Goal: Task Accomplishment & Management: Use online tool/utility

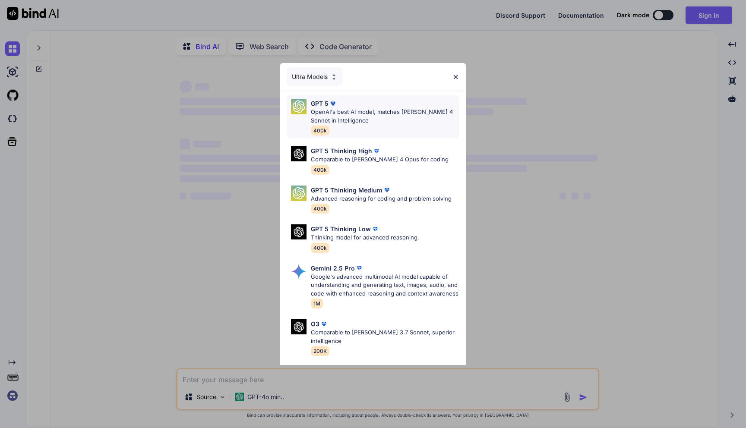
click at [379, 113] on p "OpenAI's best AI model, matches [PERSON_NAME] 4 Sonnet in Intelligence" at bounding box center [385, 116] width 149 height 17
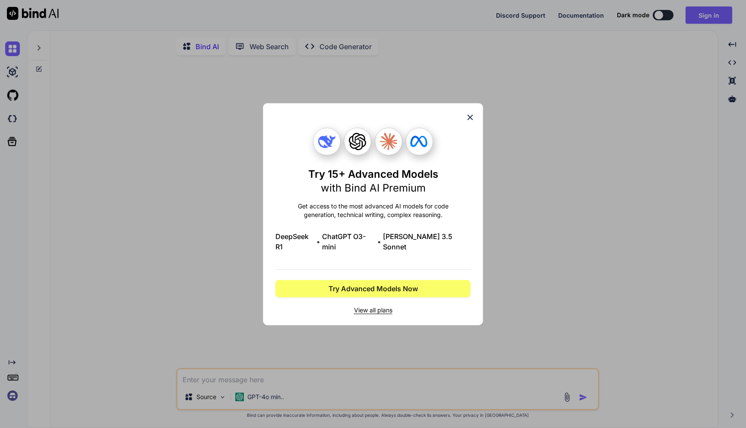
click at [470, 119] on icon at bounding box center [469, 117] width 9 height 9
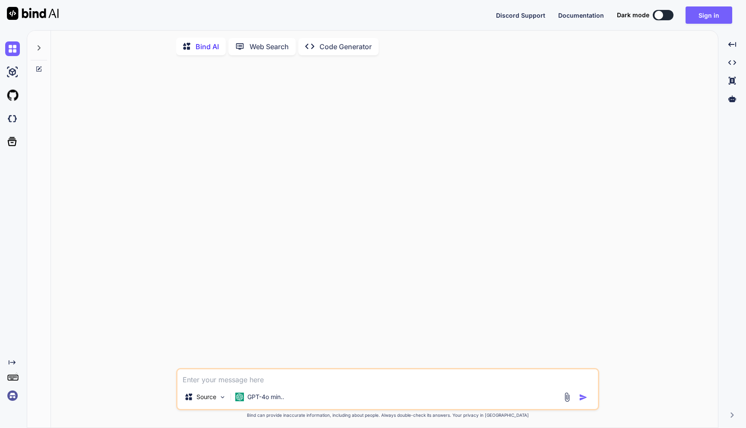
click at [210, 384] on textarea at bounding box center [387, 378] width 420 height 16
click at [329, 46] on p "Code Generator" at bounding box center [345, 46] width 52 height 10
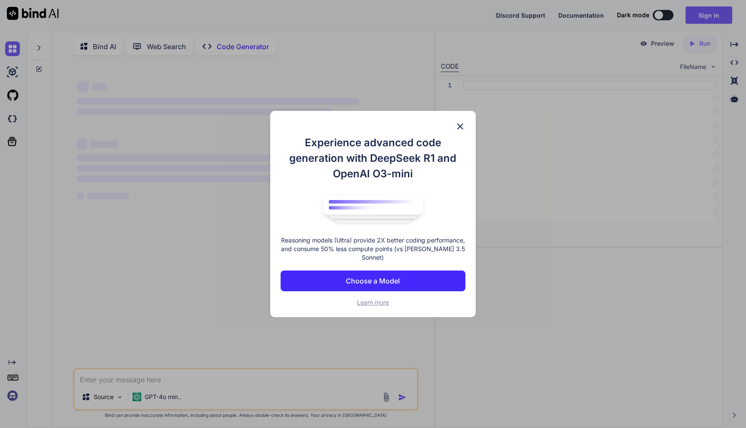
click at [458, 124] on img at bounding box center [460, 126] width 10 height 10
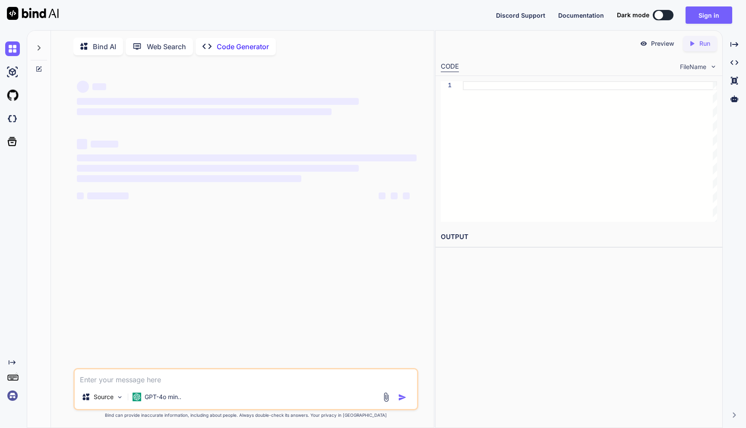
click at [132, 380] on textarea at bounding box center [246, 378] width 342 height 16
click at [155, 400] on p "GPT-4o min.." at bounding box center [163, 397] width 37 height 9
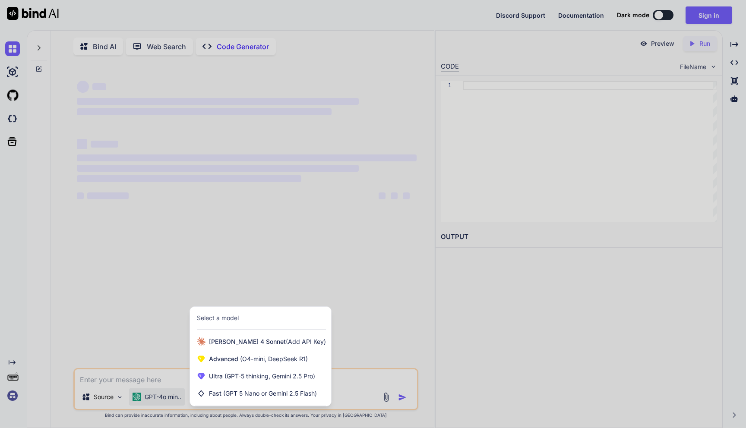
click at [164, 380] on div at bounding box center [373, 214] width 746 height 428
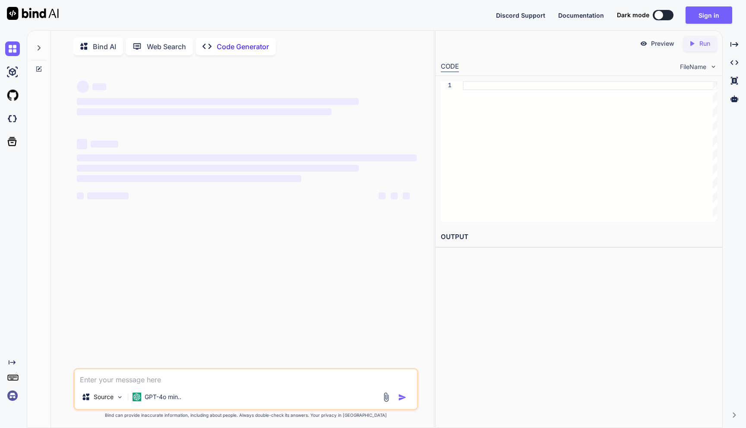
click at [220, 280] on div "‌ ‌ ‌ ‌ ‌ ‌ ‌ ‌ ‌ ‌ ‌ ‌ ‌ ‌" at bounding box center [246, 215] width 343 height 306
click at [104, 45] on p "Bind AI" at bounding box center [104, 46] width 23 height 10
type textarea "x"
click at [221, 9] on div "Discord Support Documentation Dark mode Sign in Created with Pixso." at bounding box center [373, 15] width 746 height 30
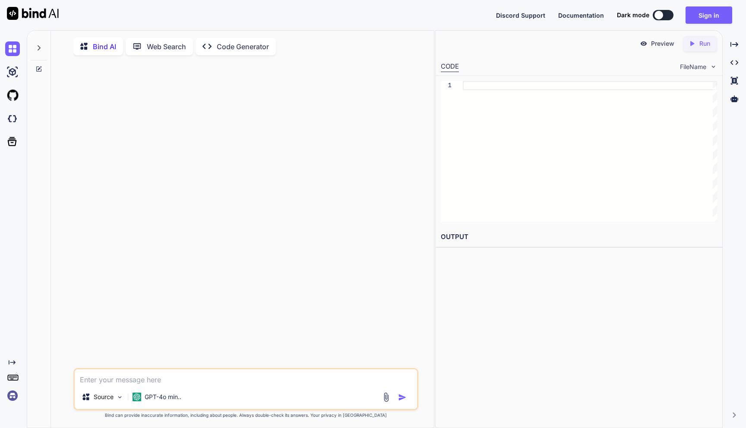
click at [182, 380] on textarea at bounding box center [246, 378] width 342 height 16
type textarea "ich möchte einen chatbot erstl"
click at [107, 378] on textarea at bounding box center [246, 378] width 342 height 16
paste textarea "Ich möchte einen "responsive Table Generator" der 2 Arten von Pricing Tables ge…"
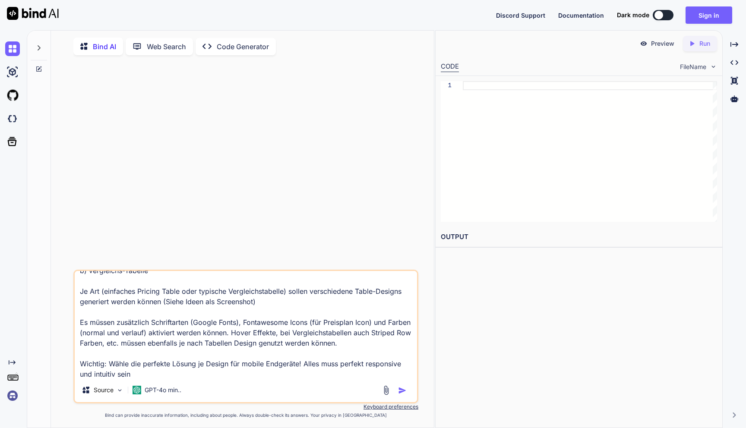
type textarea "Ich möchte einen "responsive Table Generator" der 2 Arten von Pricing Tables ge…"
click at [386, 395] on img at bounding box center [386, 391] width 10 height 10
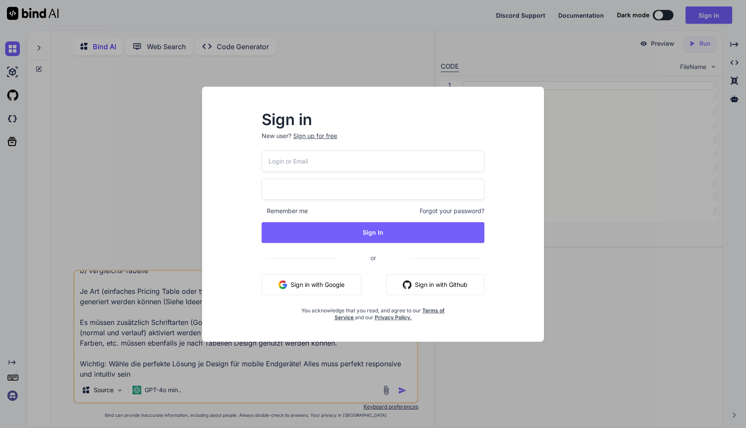
click at [334, 286] on button "Sign in with Google" at bounding box center [312, 285] width 100 height 21
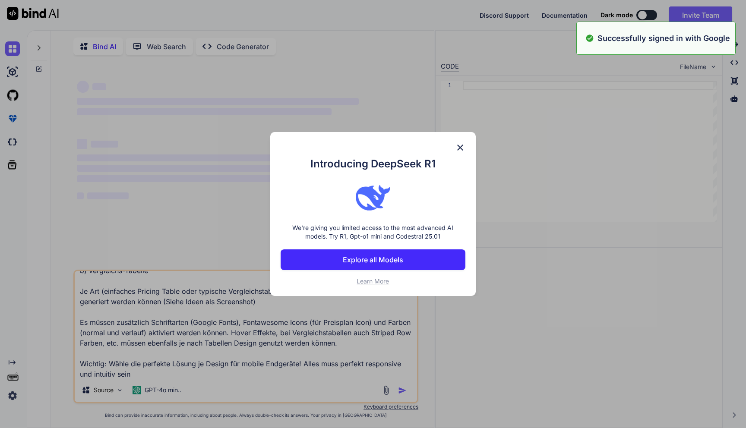
click at [388, 393] on div "Introducing DeepSeek R1 We're giving you limited access to the most advanced AI…" at bounding box center [373, 214] width 746 height 428
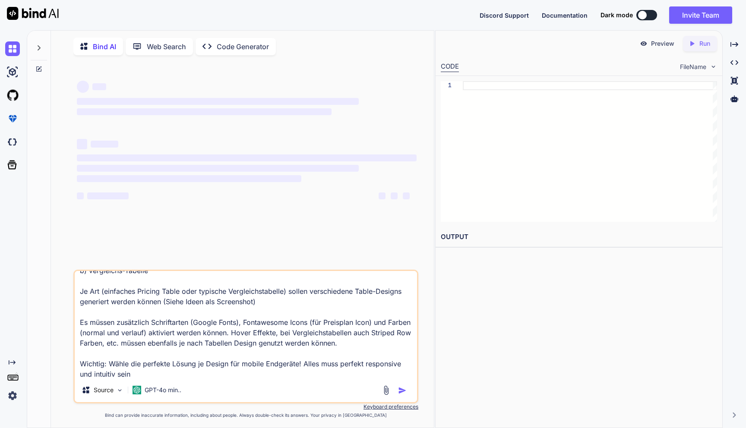
click at [388, 393] on img at bounding box center [386, 391] width 10 height 10
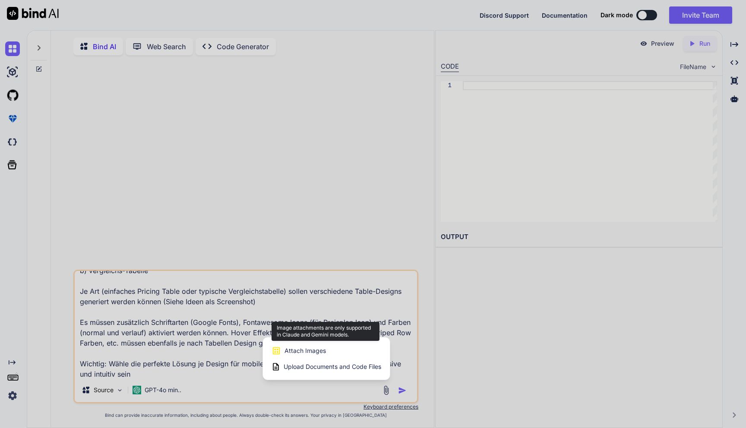
click at [363, 357] on div "Attach Images Image attachments are only supported in Claude and Gemini models." at bounding box center [327, 351] width 110 height 16
click at [168, 391] on div at bounding box center [373, 214] width 746 height 428
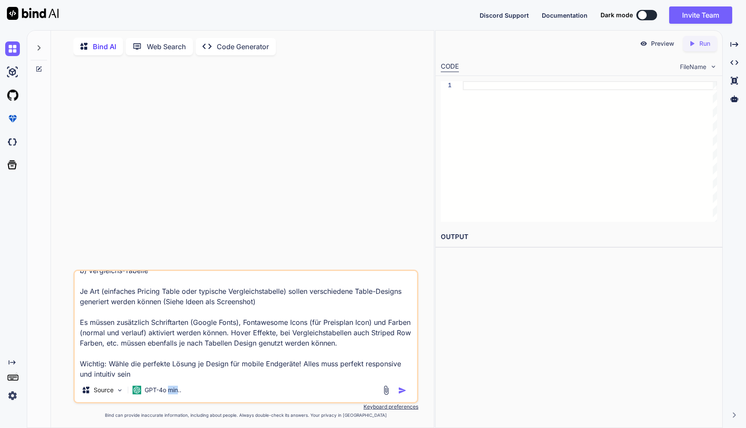
click at [168, 391] on p "GPT-4o min.." at bounding box center [163, 390] width 37 height 9
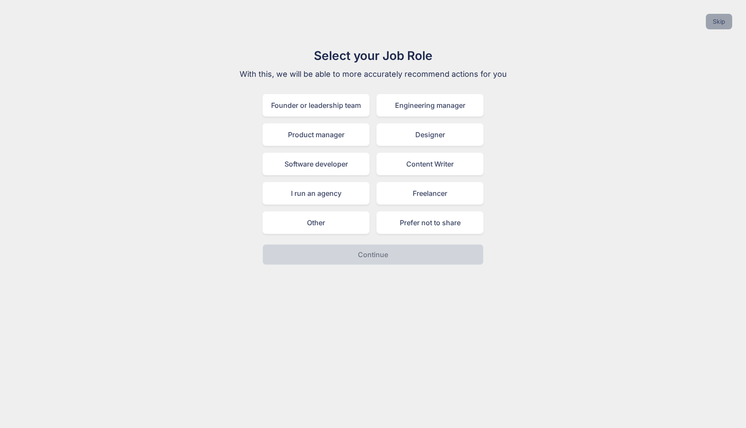
click at [727, 24] on button "Skip" at bounding box center [719, 22] width 26 height 16
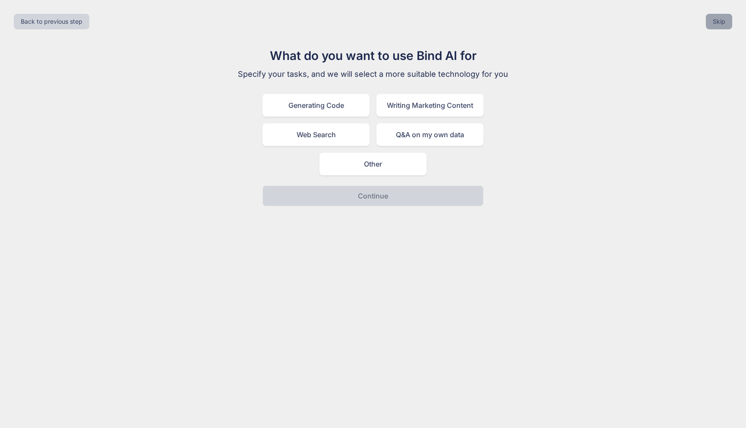
click at [723, 23] on button "Skip" at bounding box center [719, 22] width 26 height 16
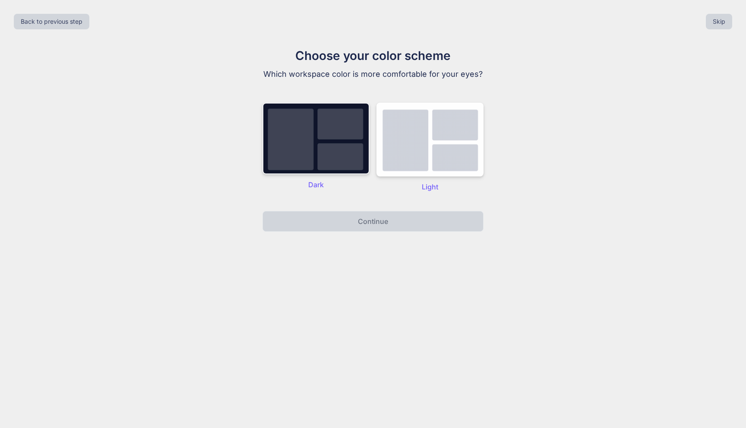
click at [335, 148] on img at bounding box center [315, 139] width 107 height 72
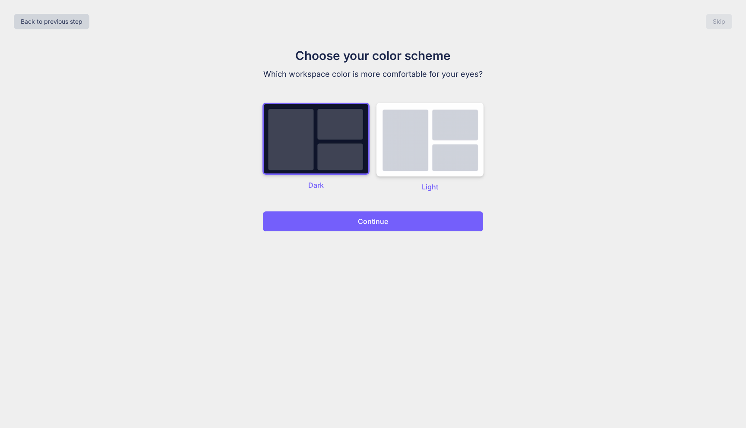
click at [369, 219] on p "Continue" at bounding box center [373, 221] width 30 height 10
click at [434, 219] on button "Continue" at bounding box center [372, 221] width 221 height 21
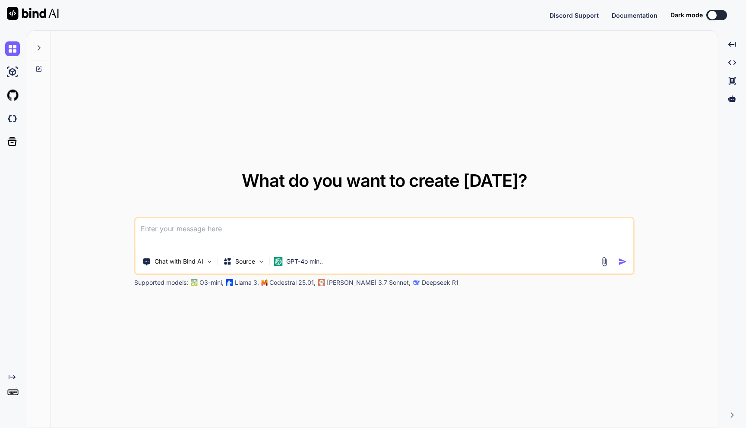
type textarea "x"
click at [362, 230] on textarea at bounding box center [385, 234] width 498 height 32
type textarea "Ich möchte einen "responsive Table Generator" der 2 Arten von Pricing Tables ge…"
type textarea "x"
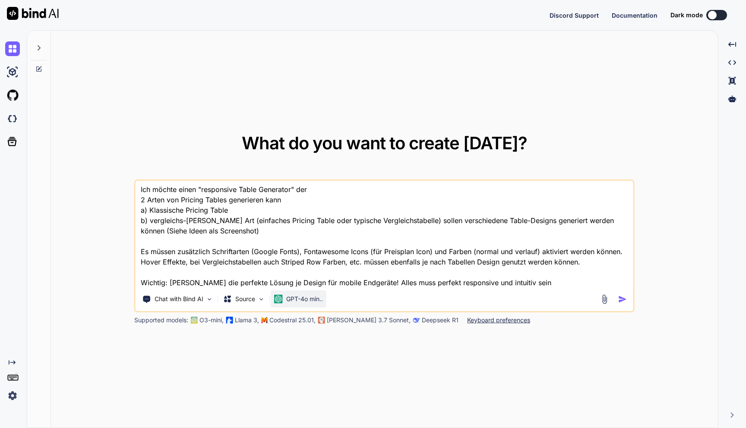
type textarea "Ich möchte einen "responsive Table Generator" der 2 Arten von Pricing Tables ge…"
click at [304, 294] on div "GPT-4o min.." at bounding box center [299, 299] width 56 height 17
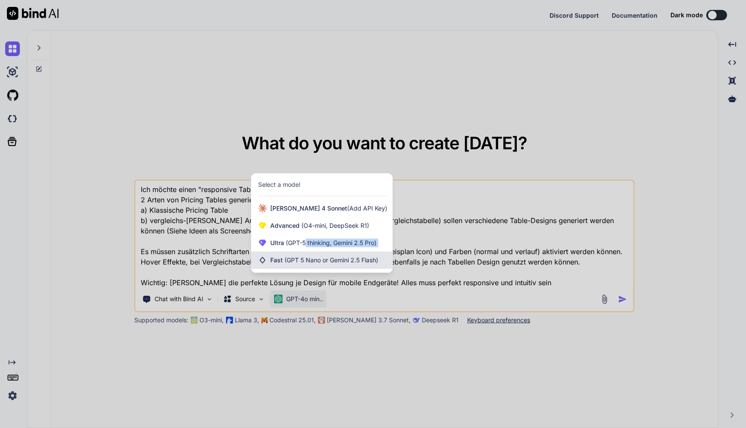
drag, startPoint x: 305, startPoint y: 243, endPoint x: 305, endPoint y: 253, distance: 10.8
click at [305, 253] on div "Claude 4 Sonnet (Add API Key) Advanced (O4-mini, DeepSeek R1) Ultra (GPT-5 thin…" at bounding box center [321, 234] width 141 height 69
click at [305, 253] on div "Fast (GPT 5 Nano or Gemini 2.5 Flash)" at bounding box center [321, 260] width 141 height 17
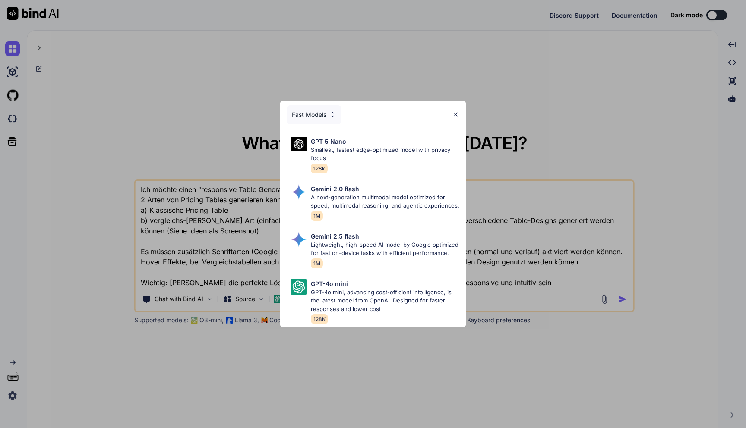
click at [456, 113] on img at bounding box center [455, 114] width 7 height 7
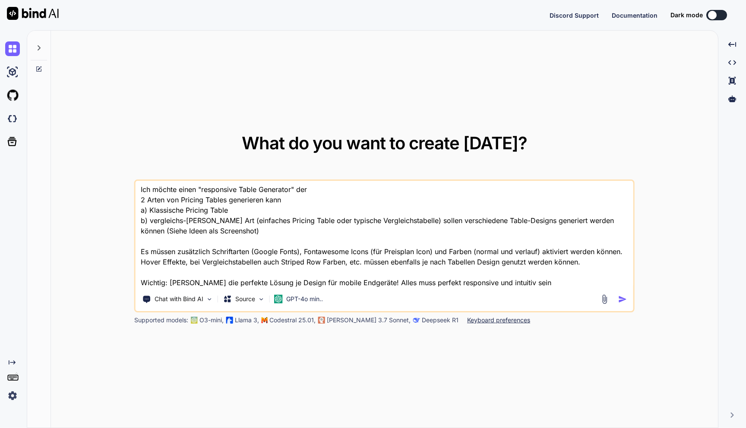
click at [603, 300] on img at bounding box center [605, 299] width 10 height 10
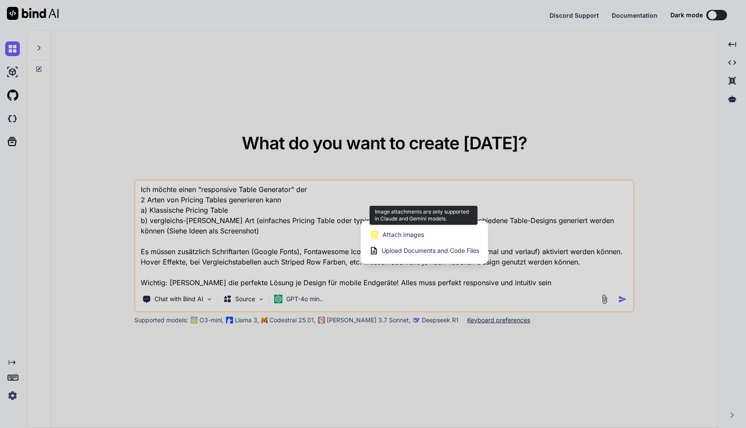
click at [407, 234] on span "Attach Images" at bounding box center [402, 235] width 41 height 9
click at [331, 241] on div at bounding box center [373, 214] width 746 height 428
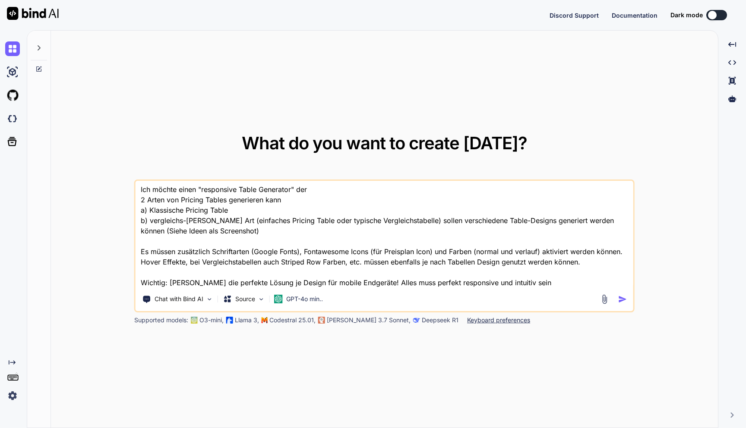
click at [308, 290] on div "Ich möchte einen "responsive Table Generator" der 2 Arten von Pricing Tables ge…" at bounding box center [384, 246] width 500 height 133
click at [307, 300] on p "GPT-4o min.." at bounding box center [304, 299] width 37 height 9
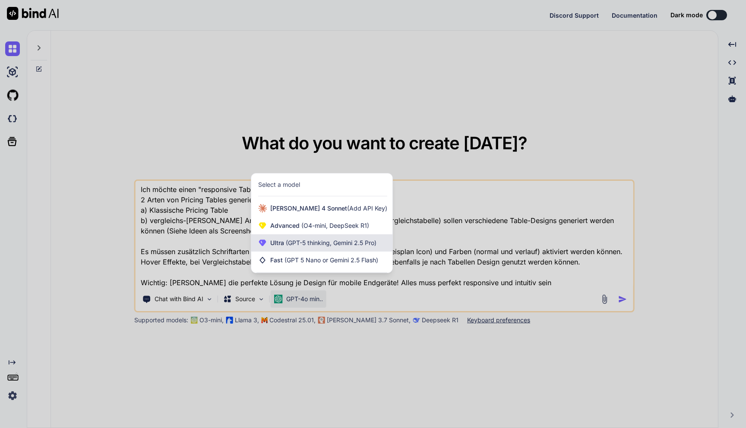
click at [318, 246] on span "(GPT-5 thinking, Gemini 2.5 Pro)" at bounding box center [330, 242] width 92 height 7
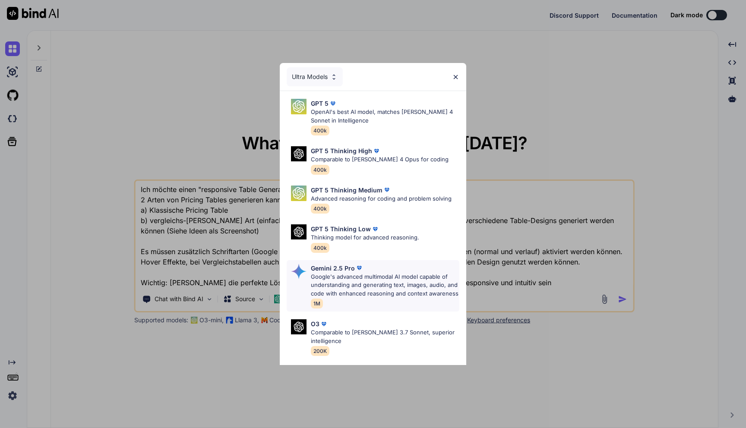
click at [365, 284] on p "Google's advanced multimodal AI model capable of understanding and generating t…" at bounding box center [385, 285] width 149 height 25
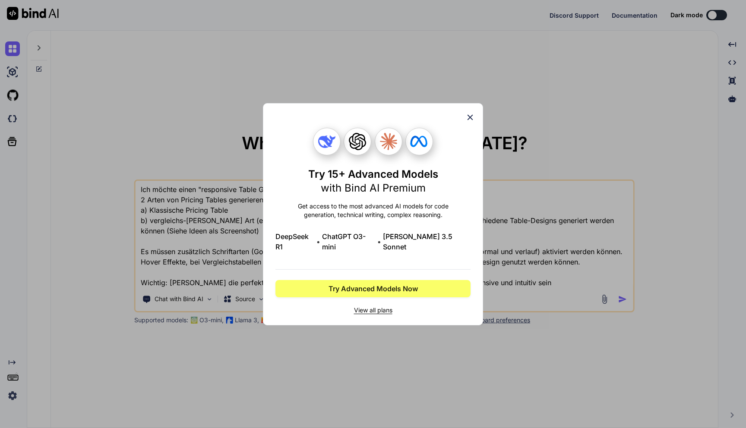
click at [469, 120] on icon at bounding box center [471, 117] width 6 height 6
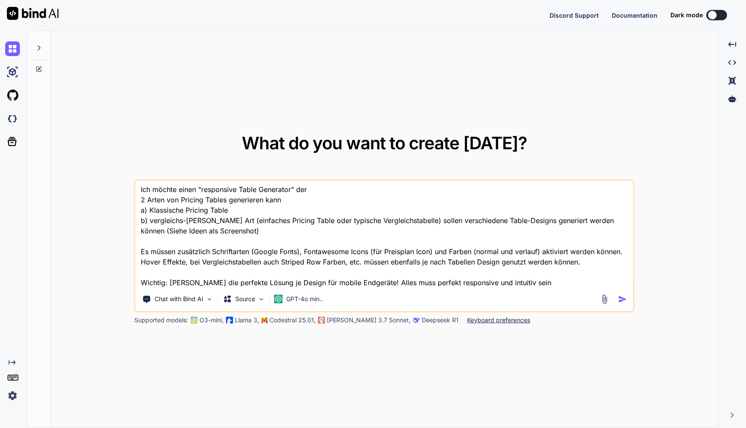
click at [620, 300] on img "button" at bounding box center [622, 299] width 9 height 9
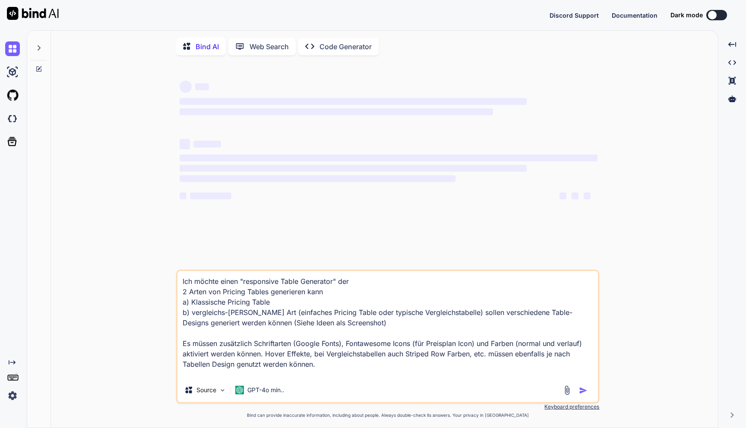
type textarea "x"
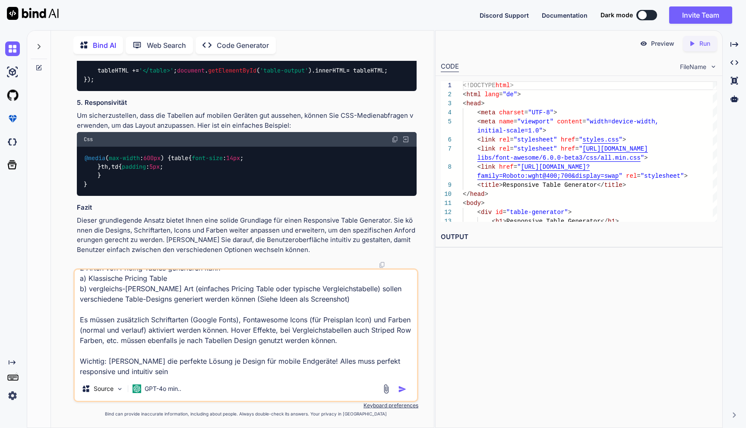
scroll to position [1377, 0]
click at [237, 42] on p "Code Generator" at bounding box center [243, 45] width 52 height 10
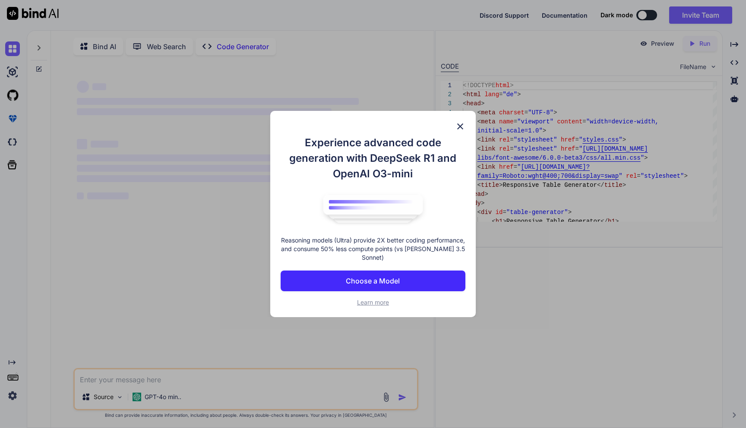
click at [460, 126] on img at bounding box center [460, 126] width 10 height 10
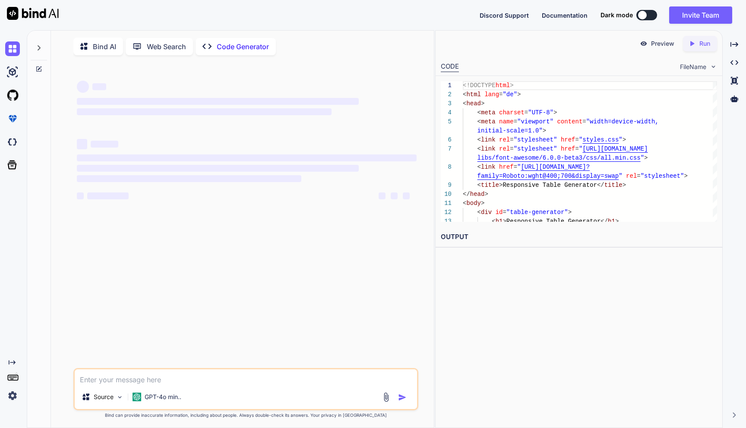
click at [403, 13] on div "Discord Support Documentation Dark mode Invite Team Created with Pixso." at bounding box center [373, 15] width 746 height 30
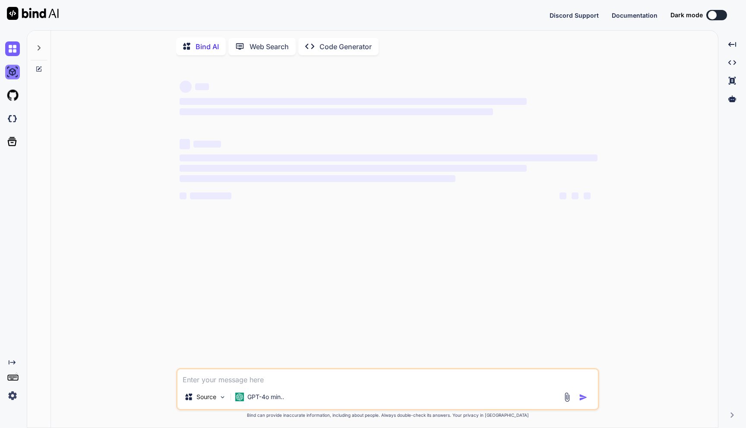
click at [16, 70] on img at bounding box center [12, 72] width 15 height 15
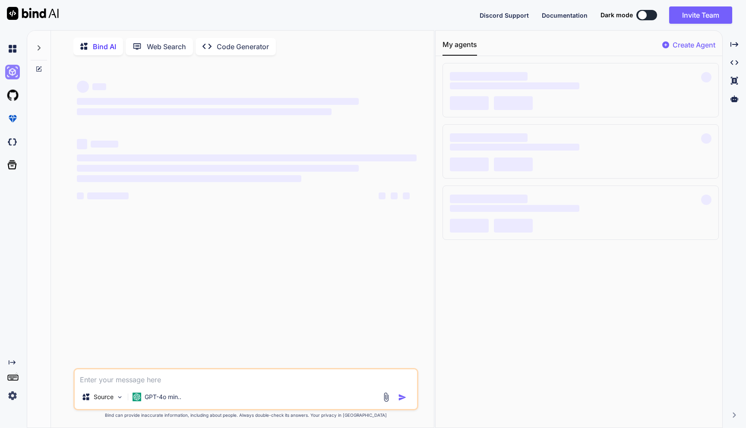
type textarea "x"
click at [17, 216] on div "Created with Pixso." at bounding box center [11, 220] width 23 height 366
click at [32, 253] on div at bounding box center [39, 230] width 24 height 398
click at [239, 44] on p "Code Generator" at bounding box center [243, 46] width 52 height 10
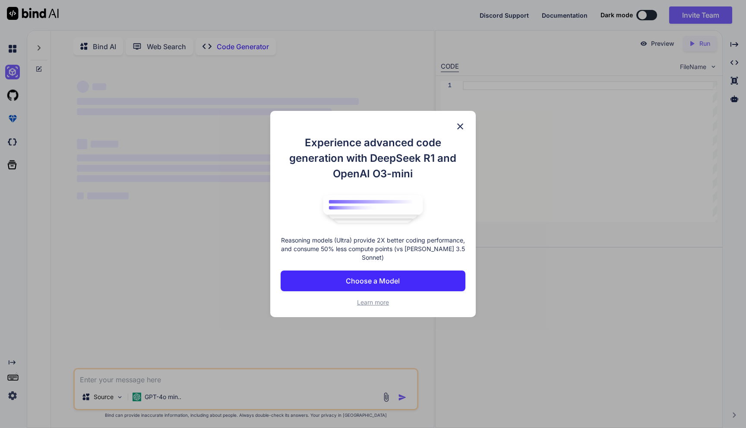
click at [372, 280] on p "Choose a Model" at bounding box center [373, 281] width 54 height 10
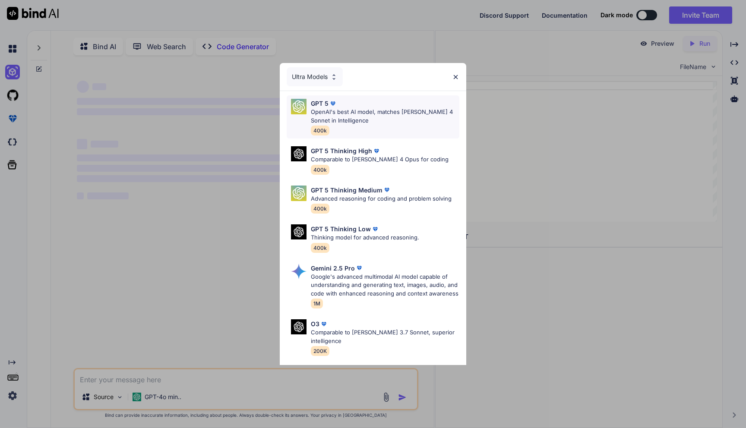
click at [382, 113] on p "OpenAI's best AI model, matches Claude 4 Sonnet in Intelligence" at bounding box center [385, 116] width 149 height 17
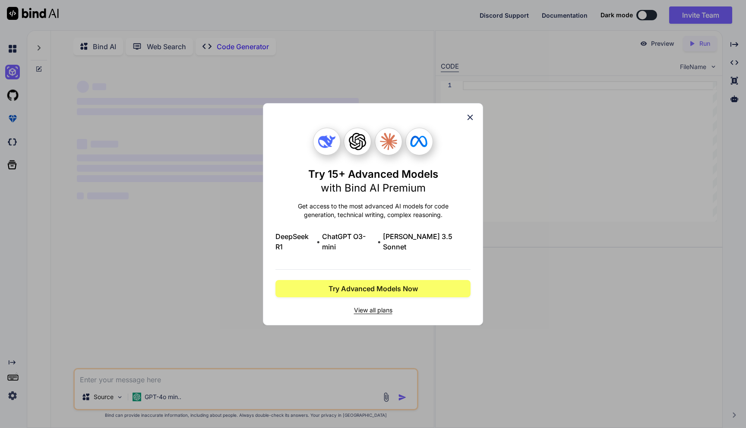
click at [369, 307] on span "View all plans" at bounding box center [372, 310] width 195 height 9
click at [381, 285] on span "Try Advanced Models Now" at bounding box center [373, 289] width 89 height 10
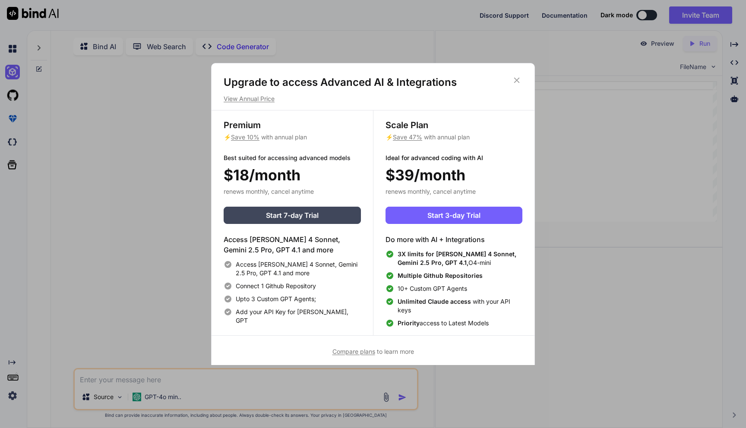
click at [522, 77] on h1 "Upgrade to access Advanced AI & Integrations" at bounding box center [373, 83] width 299 height 14
click at [517, 81] on icon at bounding box center [516, 80] width 9 height 9
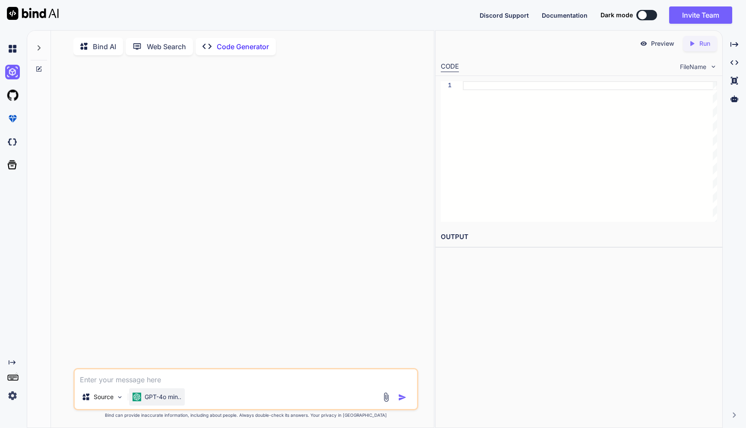
click at [168, 394] on div "GPT-4o min.." at bounding box center [157, 397] width 56 height 17
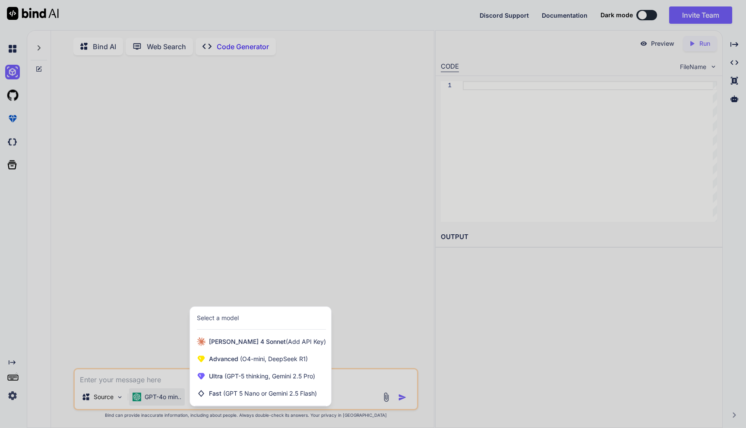
click at [163, 382] on div at bounding box center [373, 214] width 746 height 428
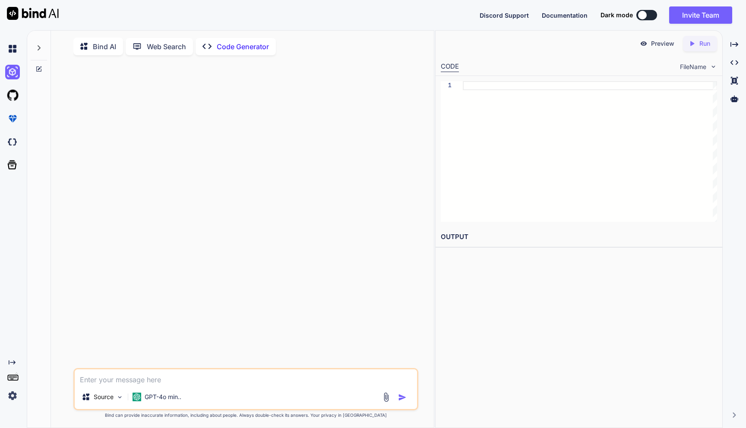
click at [163, 382] on textarea at bounding box center [246, 378] width 342 height 16
paste textarea "**Loremipsumd** Sita cons Adipis-Elit Sed-Doe „TEM Incid Utlabore Etdolor“, mag…"
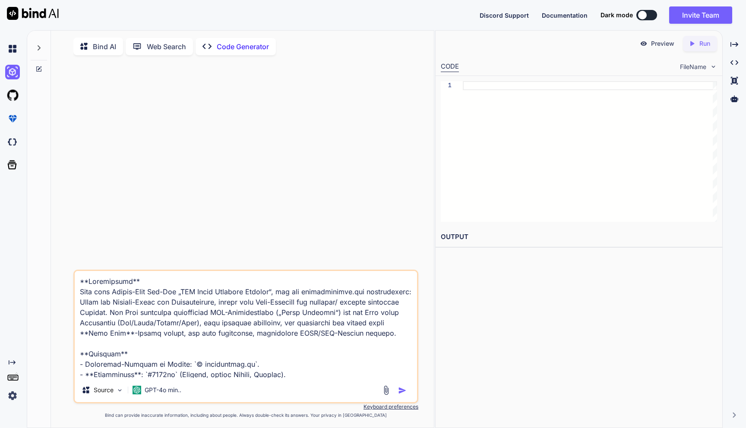
scroll to position [1140, 0]
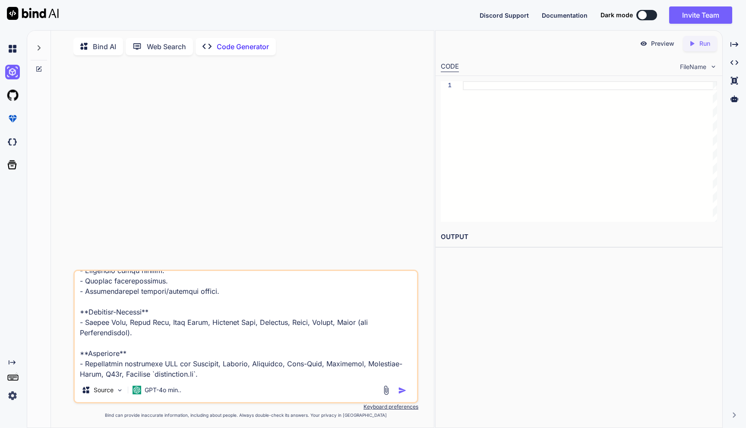
type textarea "**Loremipsumd** Sita cons Adipis-Elit Sed-Doe „TEM Incid Utlabore Etdolor“, mag…"
click at [402, 392] on img "button" at bounding box center [402, 390] width 9 height 9
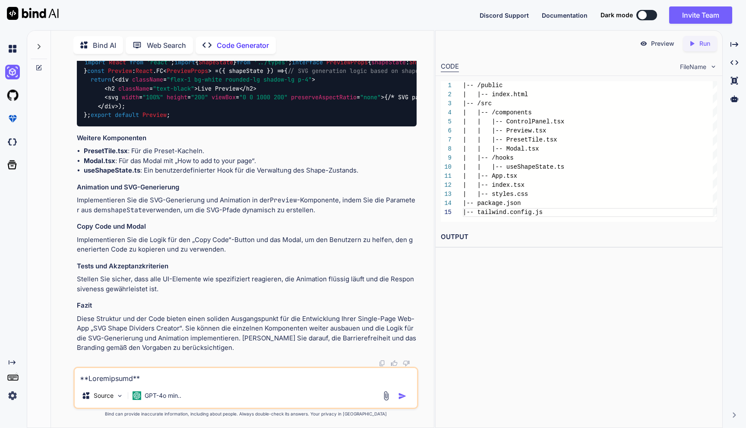
scroll to position [2046, 0]
click at [699, 45] on icon "Created with Pixso." at bounding box center [693, 44] width 11 height 8
click at [659, 43] on p "Preview" at bounding box center [662, 43] width 23 height 9
click at [157, 377] on textarea at bounding box center [246, 376] width 342 height 16
type textarea "okay, bau mir das"
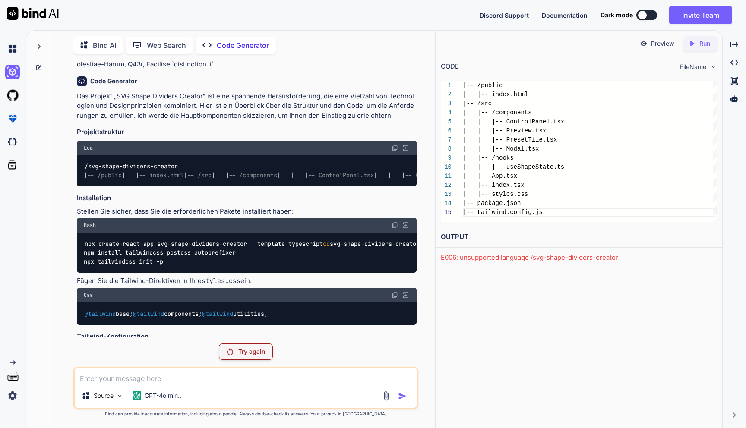
scroll to position [429, 0]
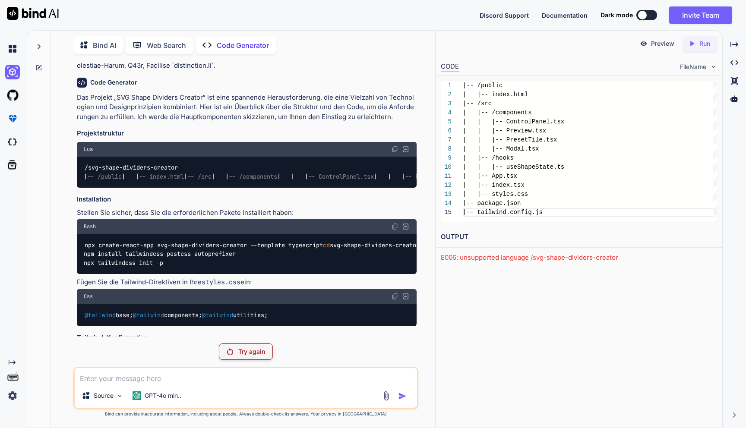
click at [247, 354] on p "Try again" at bounding box center [251, 352] width 27 height 9
click at [13, 48] on img at bounding box center [12, 48] width 15 height 15
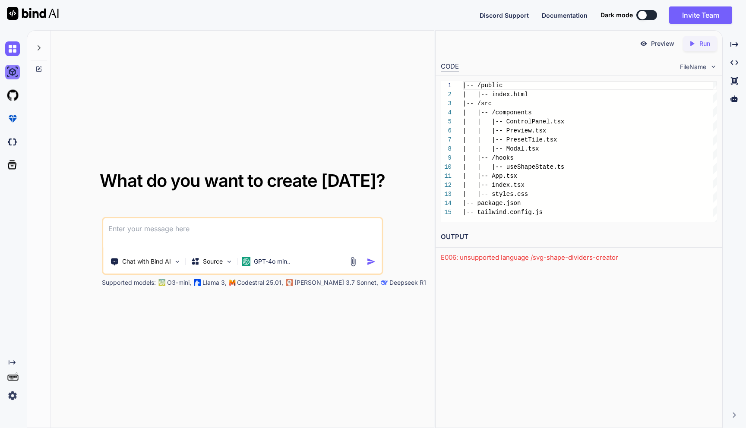
click at [13, 70] on img at bounding box center [12, 72] width 15 height 15
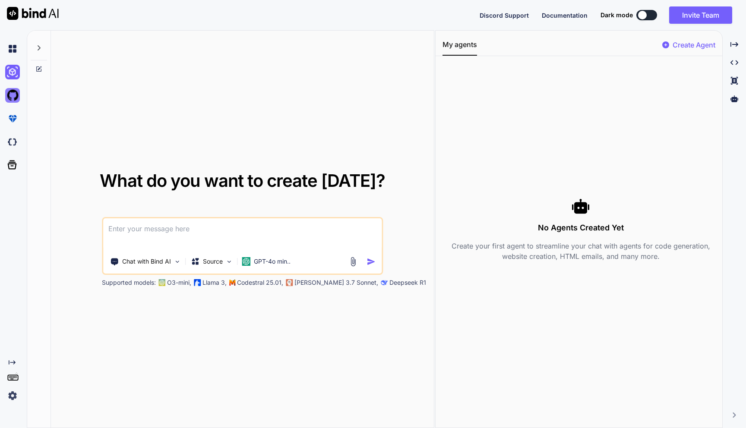
click at [14, 92] on img at bounding box center [12, 95] width 15 height 15
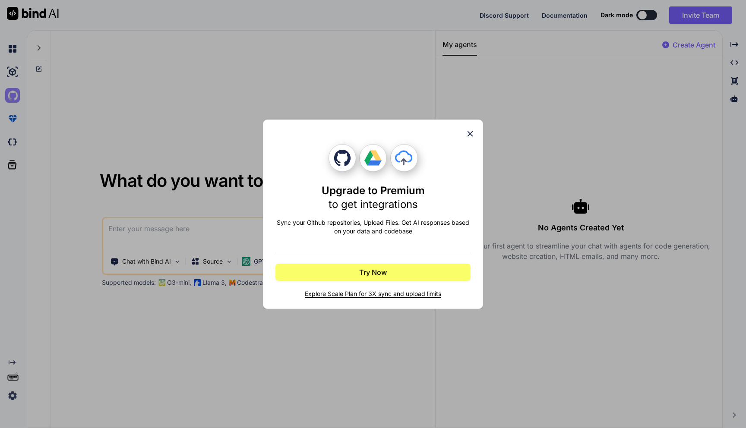
click at [14, 92] on div "Upgrade to Premium to get integrations Sync your Github repositories, Upload Fi…" at bounding box center [373, 214] width 746 height 428
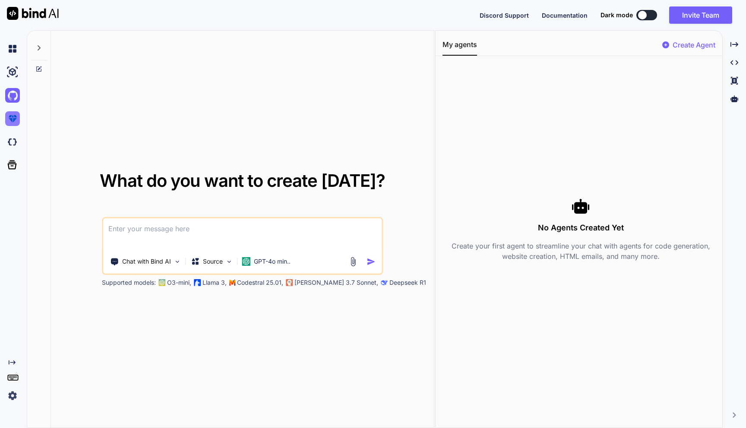
click at [14, 125] on img at bounding box center [12, 118] width 15 height 15
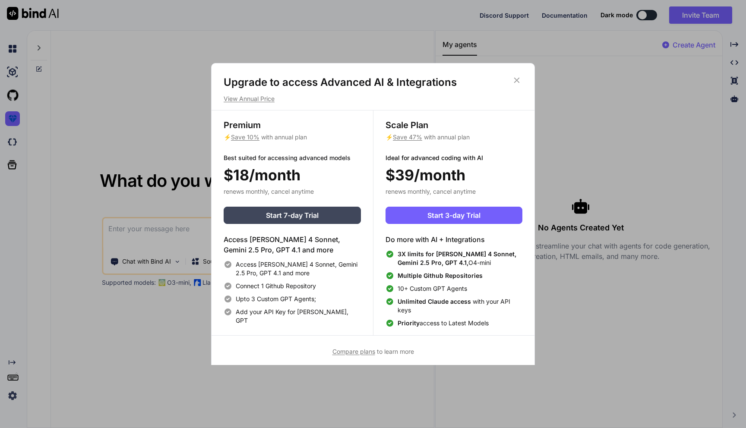
click at [12, 120] on div "Upgrade to access Advanced AI & Integrations View Annual Price Premium ⚡ Save 1…" at bounding box center [373, 214] width 746 height 428
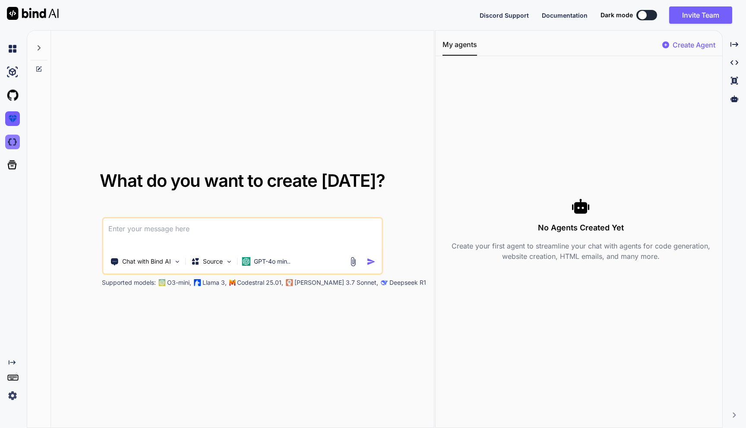
click at [13, 139] on img at bounding box center [12, 142] width 15 height 15
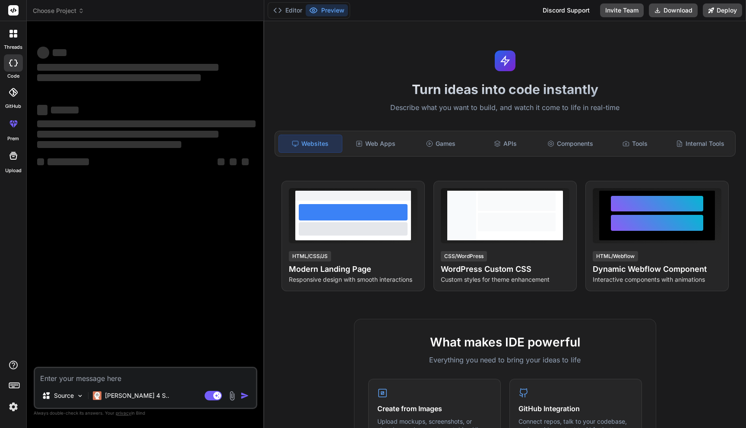
click at [91, 378] on textarea at bounding box center [145, 376] width 221 height 16
type textarea "x"
type textarea "**Loremipsumd** Sita cons Adipis-Elit Sed-Doe „TEM Incid Utlabore Etdolor“, mag…"
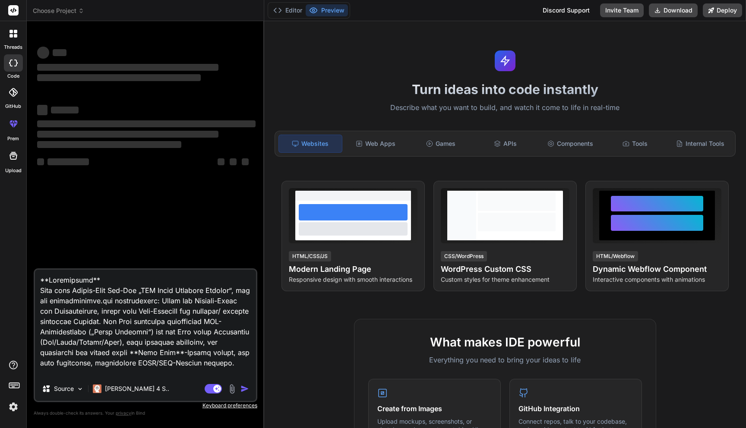
scroll to position [1285, 0]
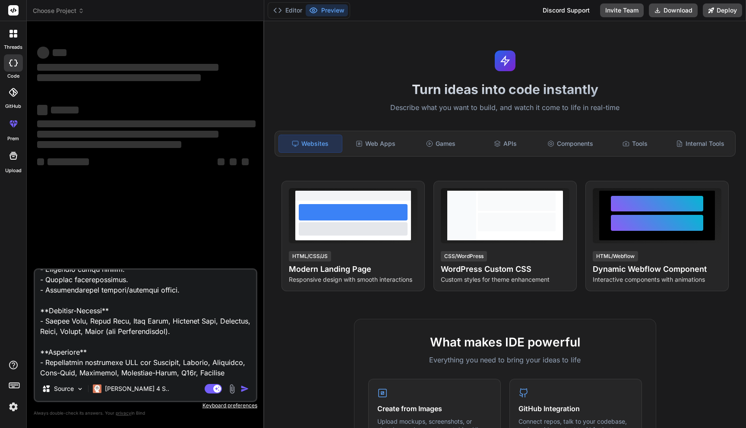
type textarea "x"
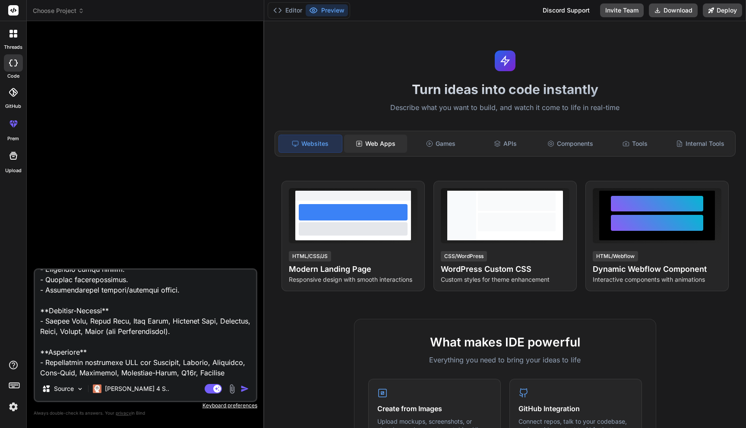
type textarea "**Loremipsumd** Sita cons Adipis-Elit Sed-Doe „TEM Incid Utlabore Etdolor“, mag…"
click at [375, 140] on div "Web Apps" at bounding box center [375, 144] width 63 height 18
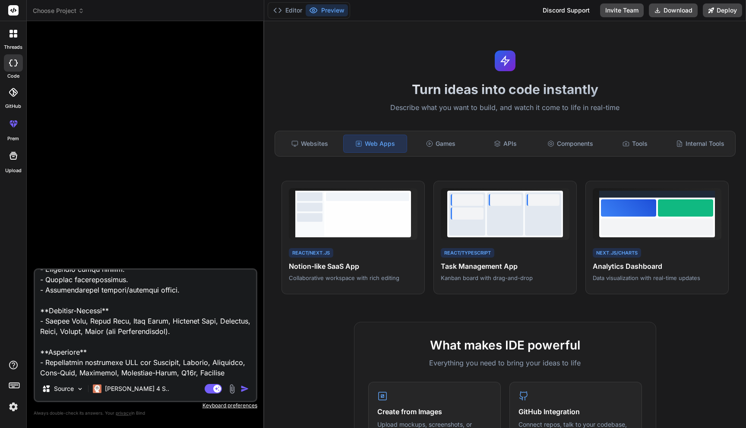
click at [155, 372] on textarea at bounding box center [145, 323] width 221 height 107
type textarea "x"
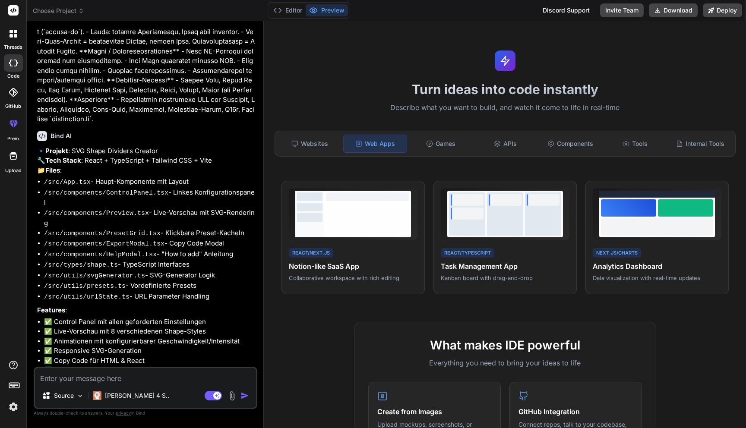
scroll to position [608, 0]
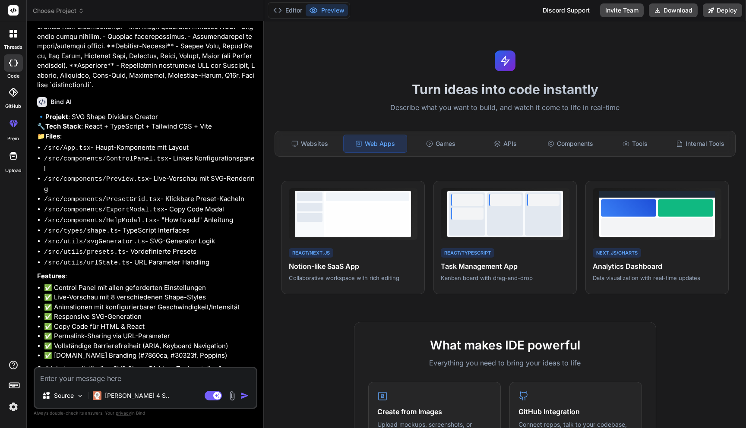
type textarea "x"
type textarea "j"
type textarea "x"
type textarea "ja"
type textarea "x"
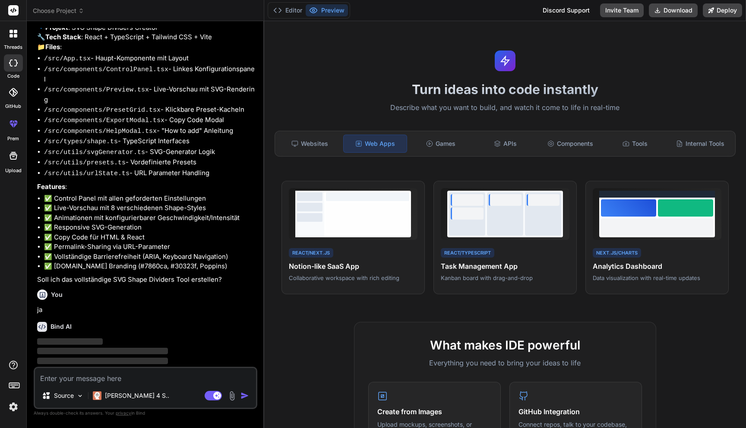
scroll to position [697, 0]
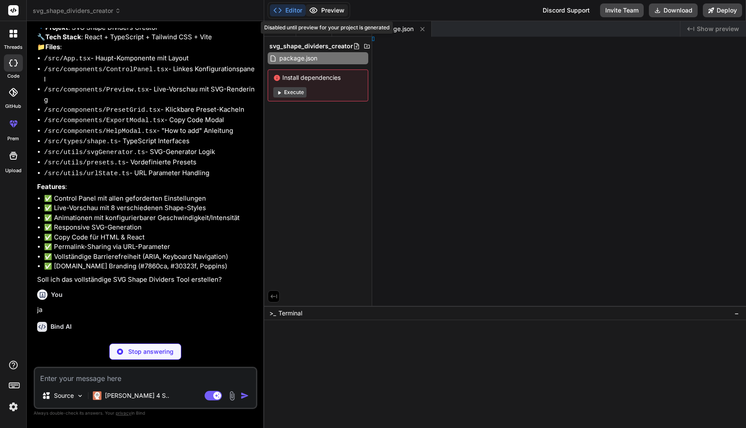
type textarea "x"
type textarea "[], }"
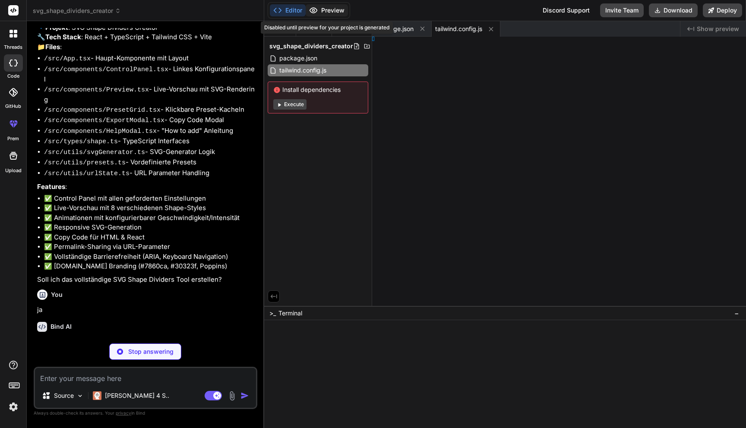
type textarea "x"
type textarea "}, }"
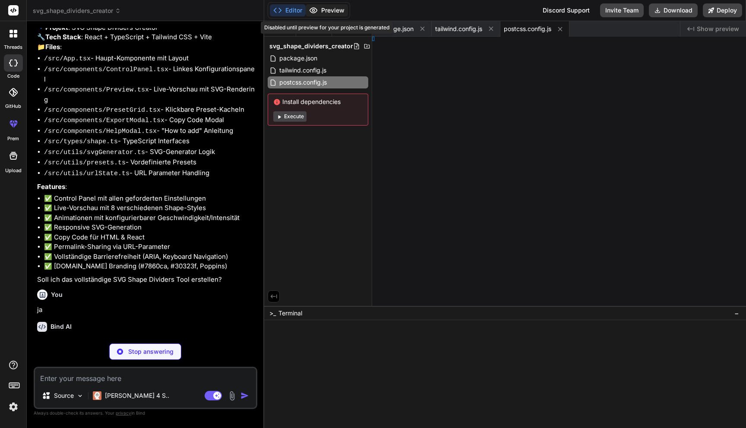
type textarea "x"
type textarea "ct()], })"
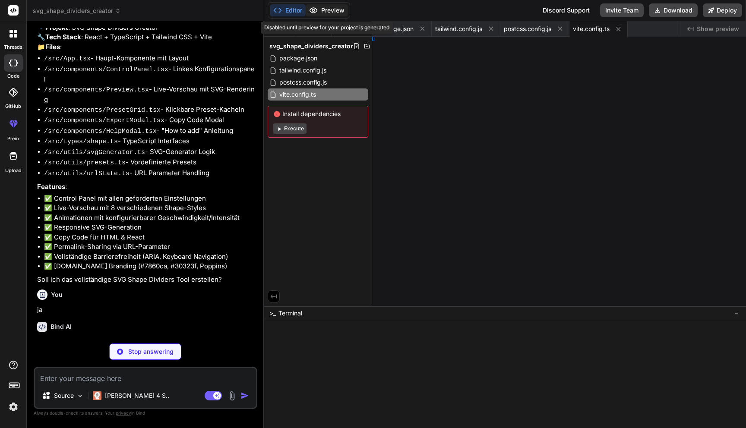
type textarea "x"
type textarea "ml>"
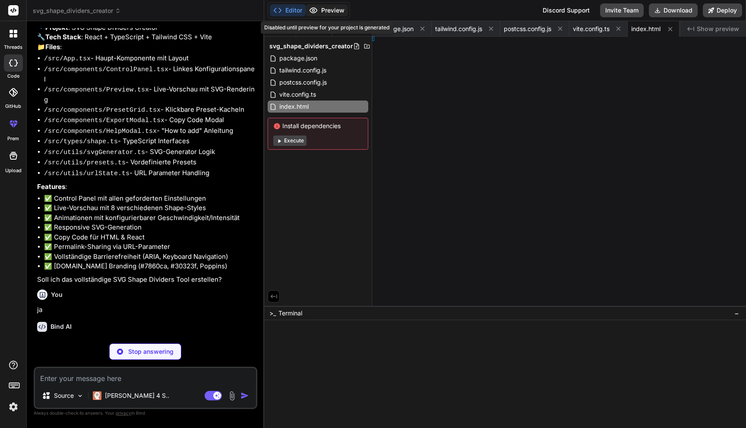
type textarea "x"
type textarea "Mode>, )"
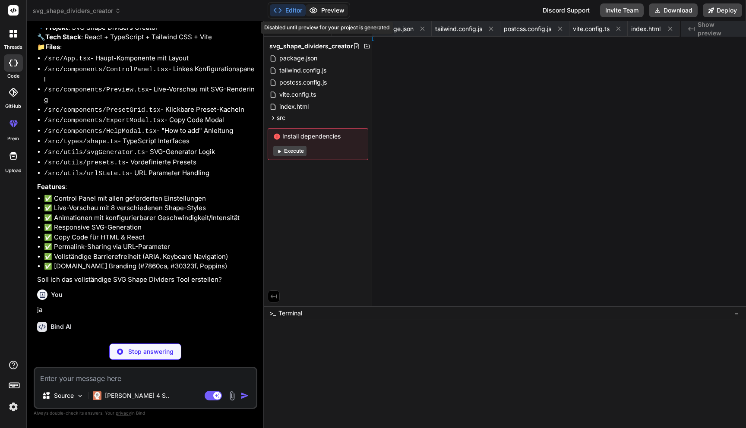
type textarea "x"
type textarea "}"
type textarea "x"
type textarea "state: Partial<ShapeState>; }"
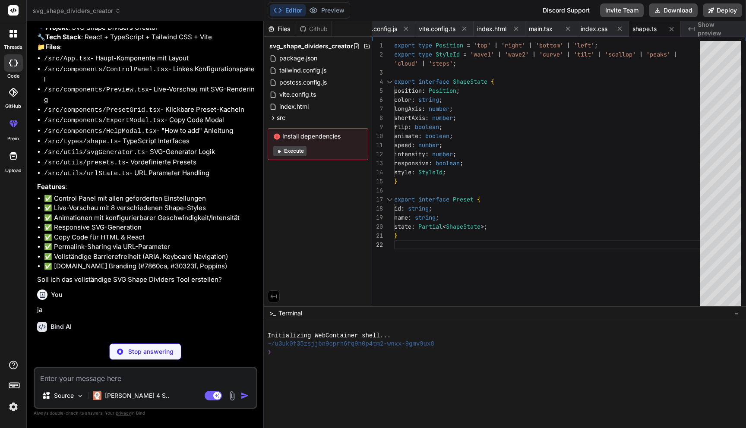
click at [292, 152] on button "Execute" at bounding box center [289, 151] width 33 height 10
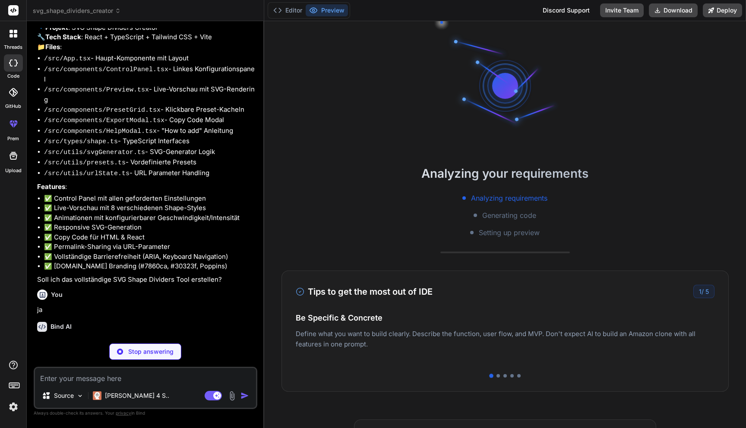
type textarea "x"
type textarea "} ];"
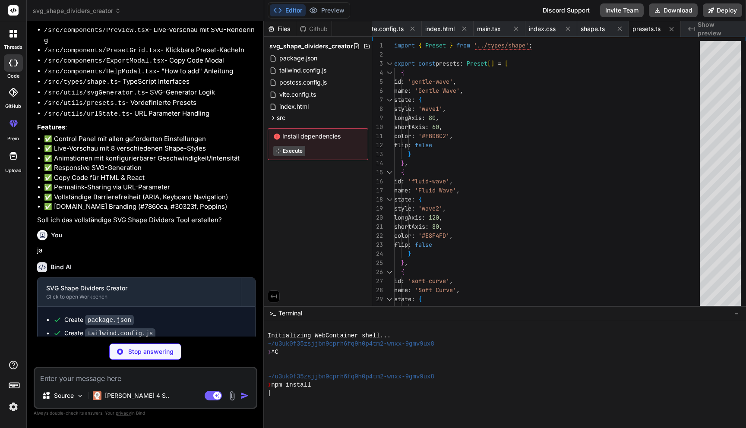
scroll to position [863, 0]
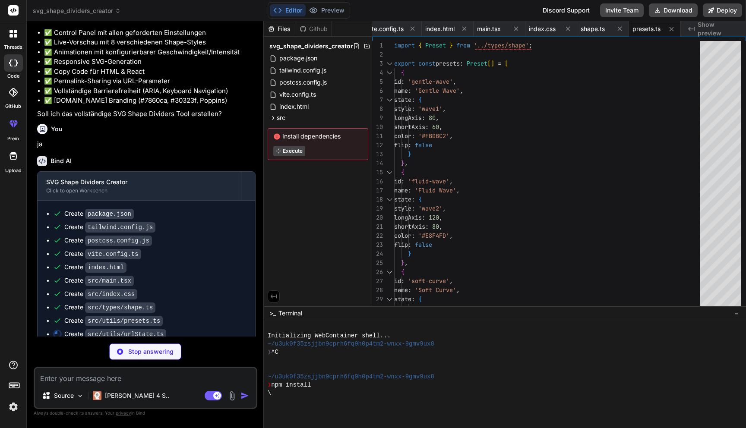
type textarea "x"
type textarea "speed: parseFloat(params.get('speed') || '1'), intensity: parseFloat(params.get…"
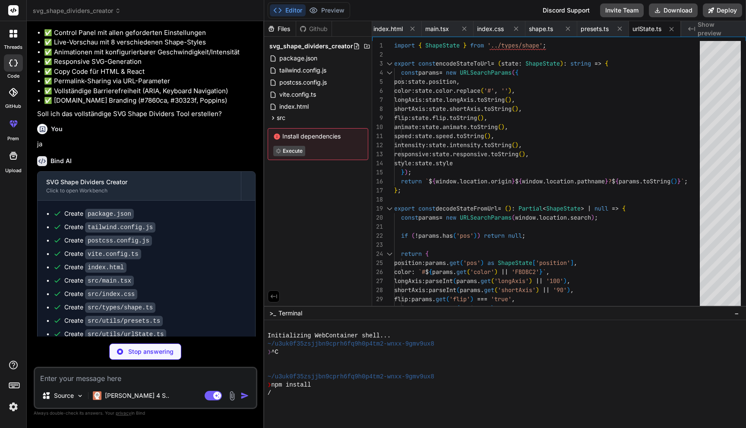
scroll to position [876, 0]
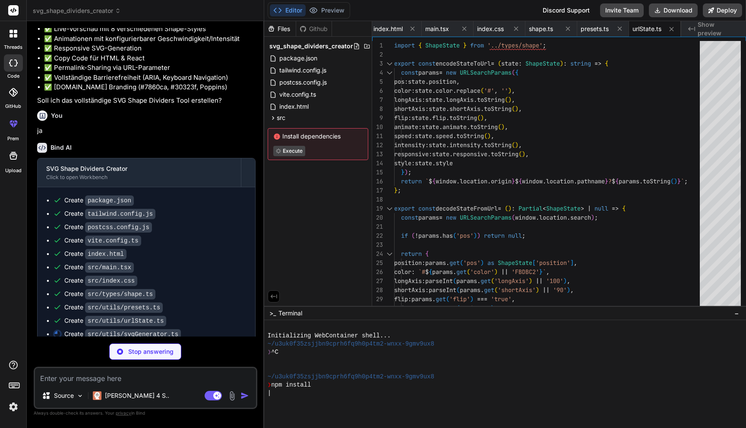
type textarea "x"
type textarea "return `<div class="shape-divider position-${state.position}"> ${svgContent} </…"
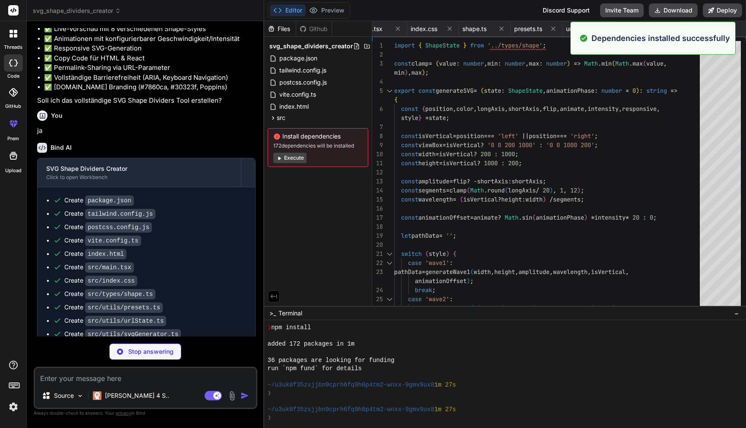
scroll to position [57, 0]
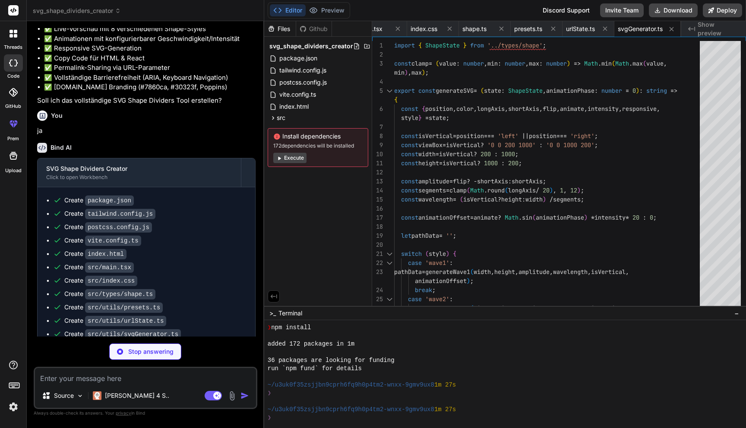
type textarea "x"
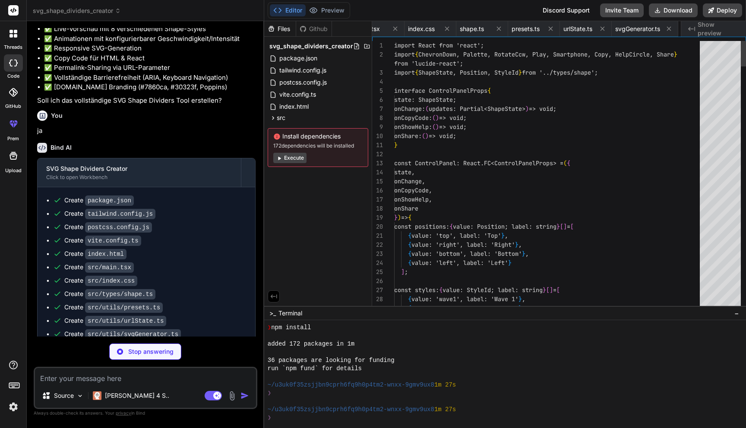
scroll to position [9, 0]
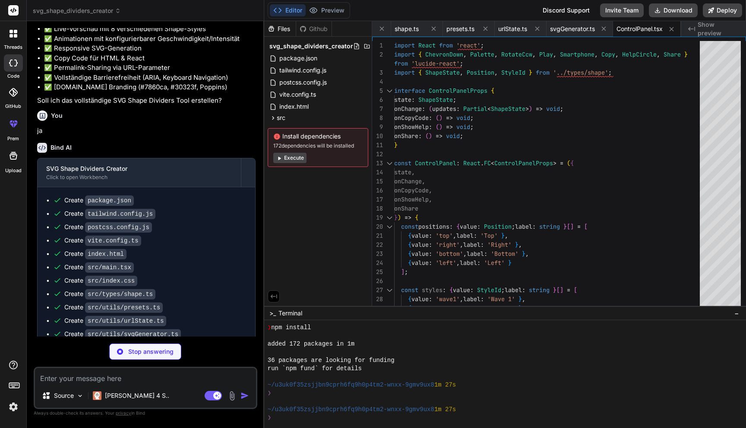
type textarea "x"
type textarea "export default Preview;"
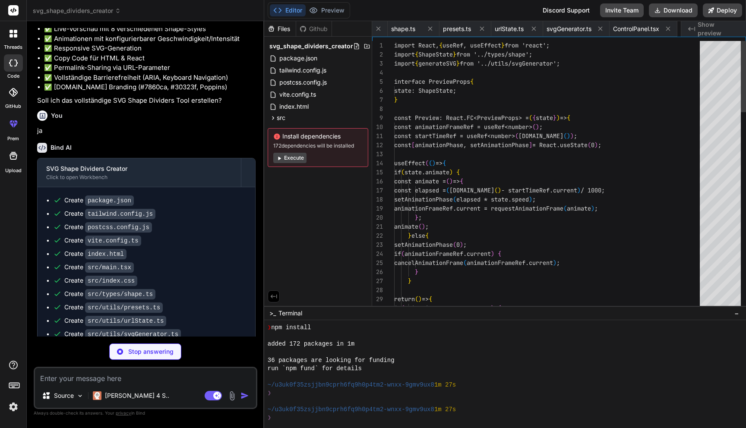
scroll to position [18, 0]
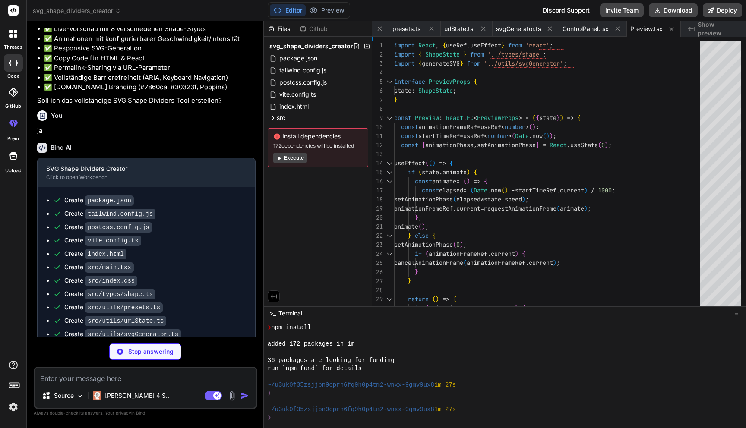
type textarea "x"
type textarea "</div> ); }; export default PresetGrid;"
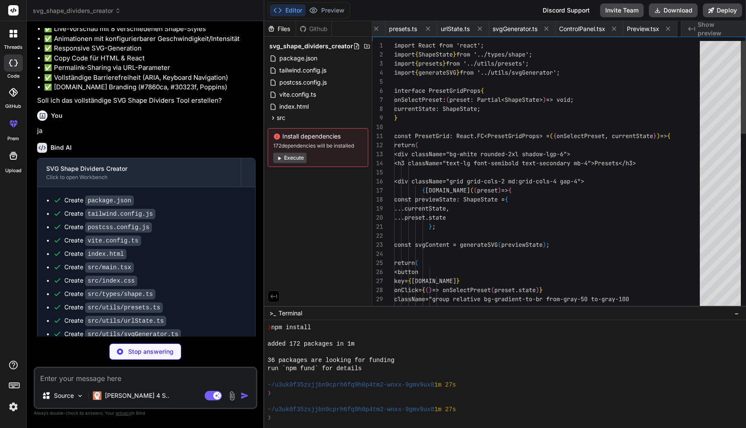
scroll to position [18, 0]
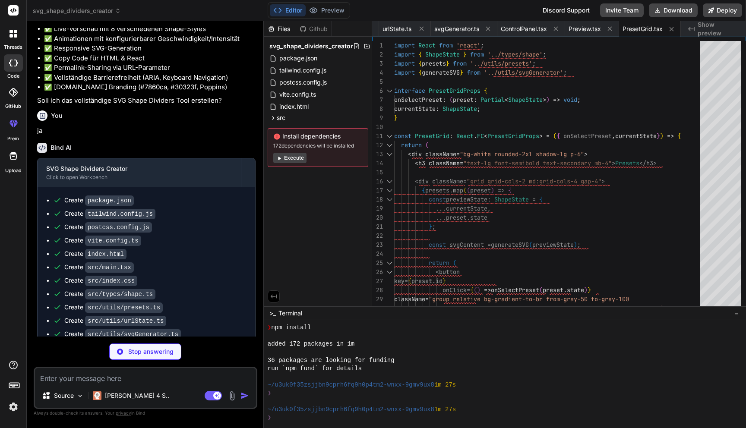
click at [296, 158] on button "Execute" at bounding box center [289, 158] width 33 height 10
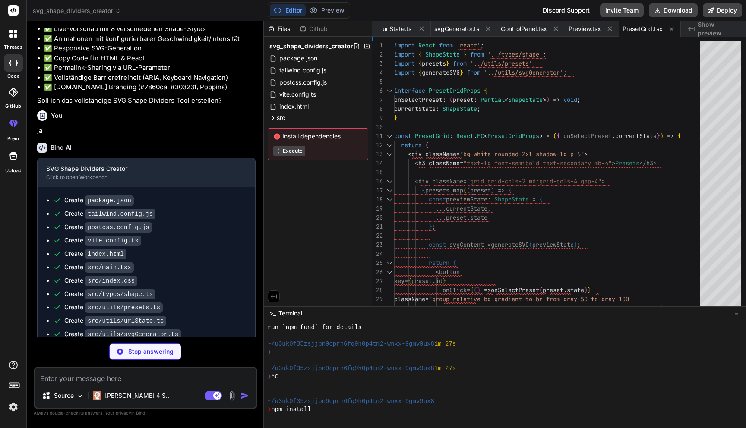
scroll to position [156, 0]
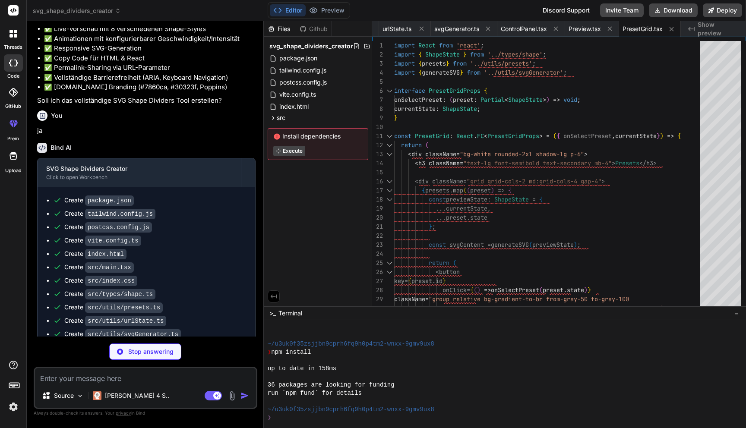
type textarea "x"
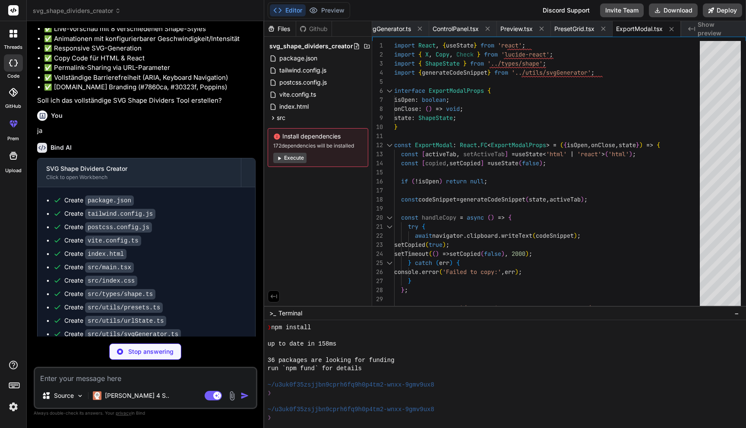
click at [298, 157] on button "Execute" at bounding box center [289, 158] width 33 height 10
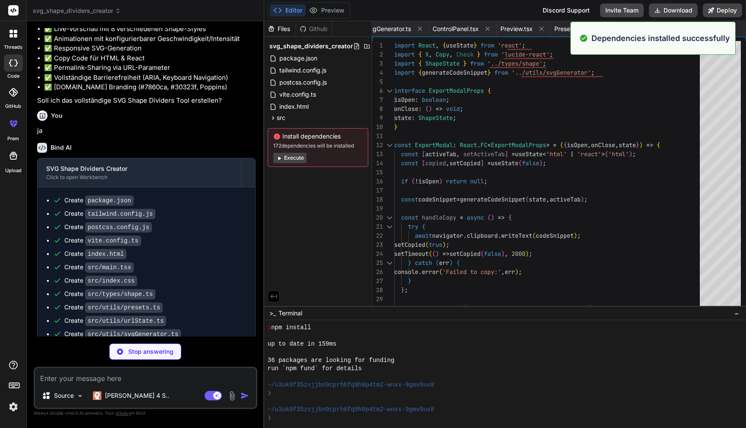
scroll to position [942, 0]
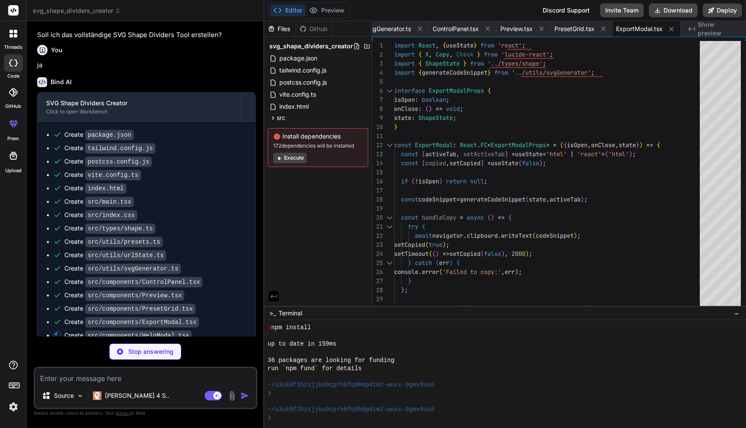
type textarea "x"
type textarea "</div> </div> ); }; export default HelpModal;"
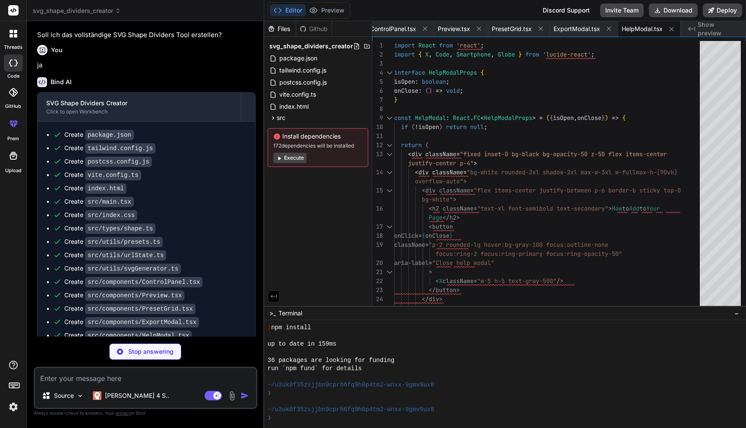
type textarea "x"
type textarea "export default App;"
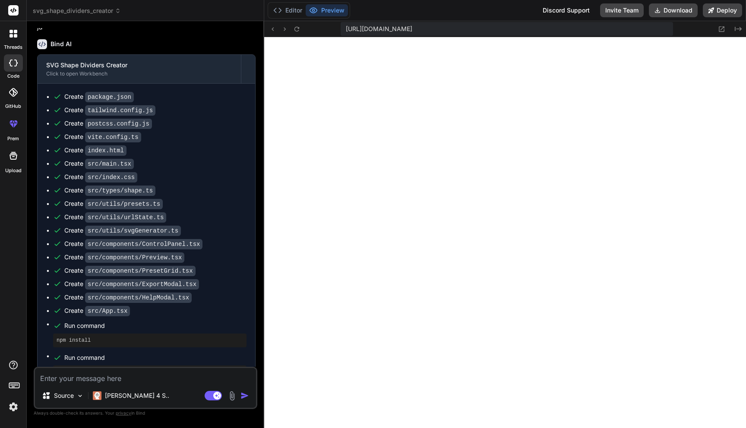
scroll to position [989, 0]
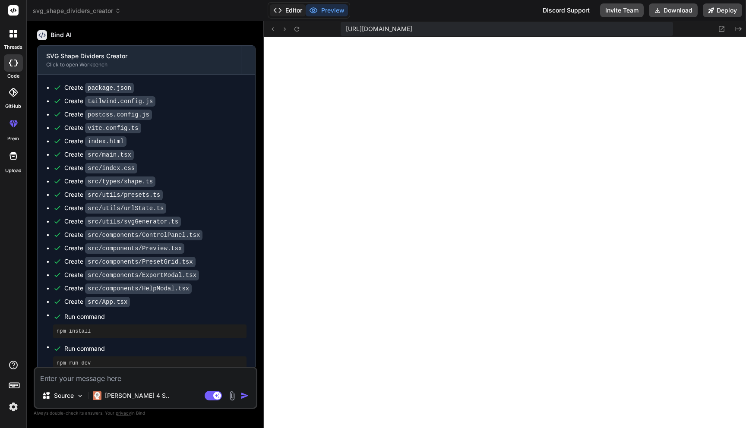
click at [291, 11] on button "Editor" at bounding box center [288, 10] width 36 height 12
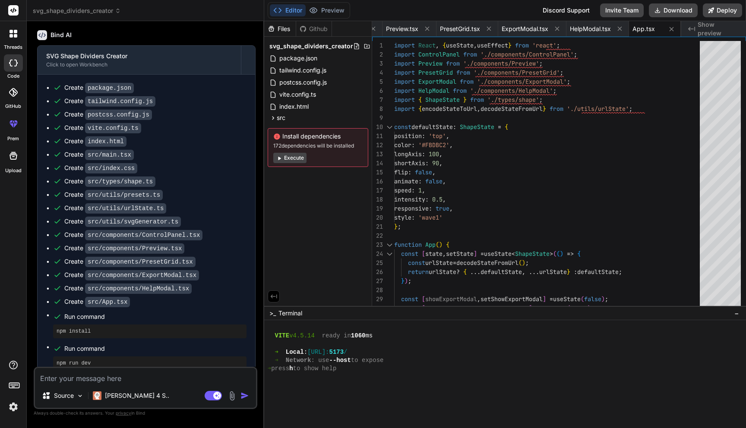
click at [291, 156] on button "Execute" at bounding box center [289, 158] width 33 height 10
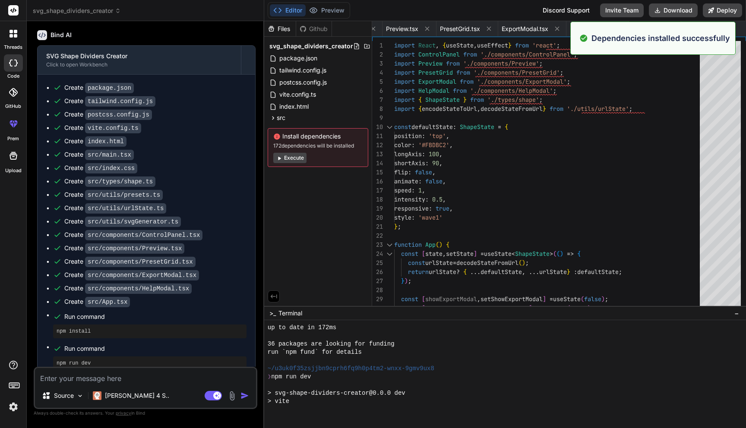
scroll to position [804, 0]
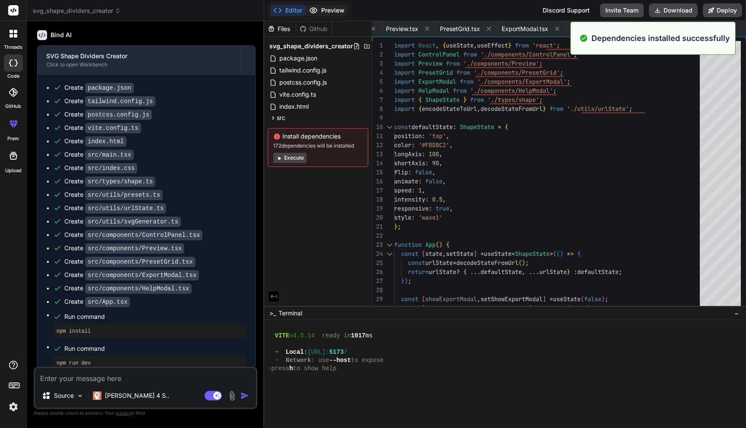
click at [329, 9] on button "Preview" at bounding box center [327, 10] width 42 height 12
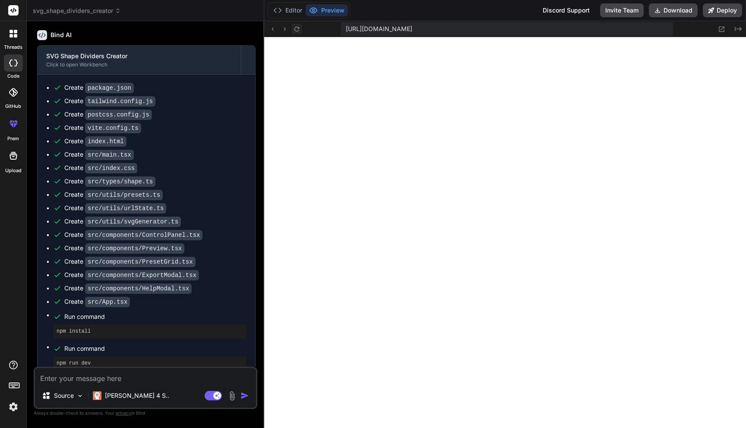
click at [298, 28] on icon at bounding box center [296, 28] width 5 height 5
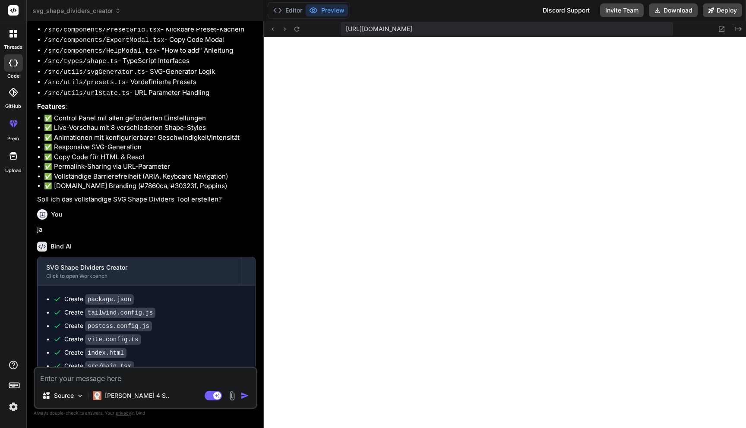
scroll to position [989, 0]
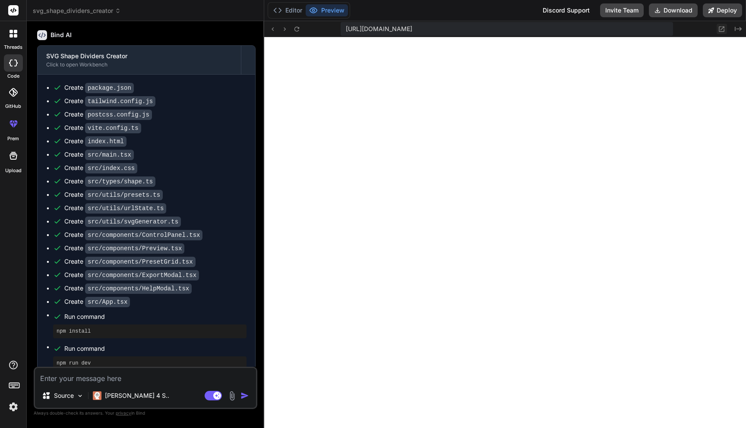
click at [724, 29] on icon at bounding box center [721, 28] width 7 height 7
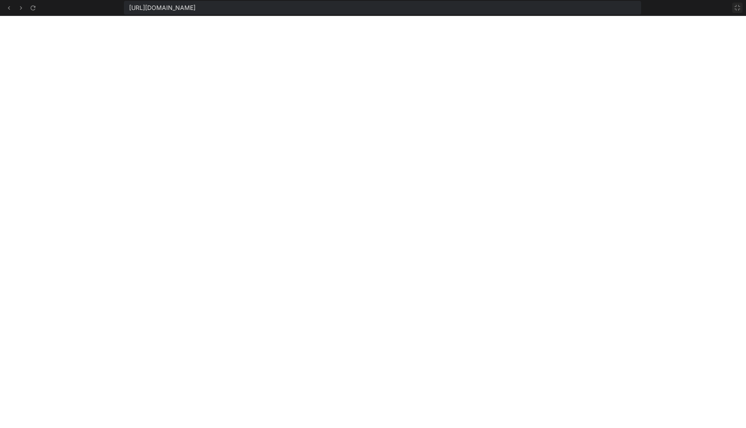
click at [740, 7] on icon at bounding box center [737, 7] width 7 height 7
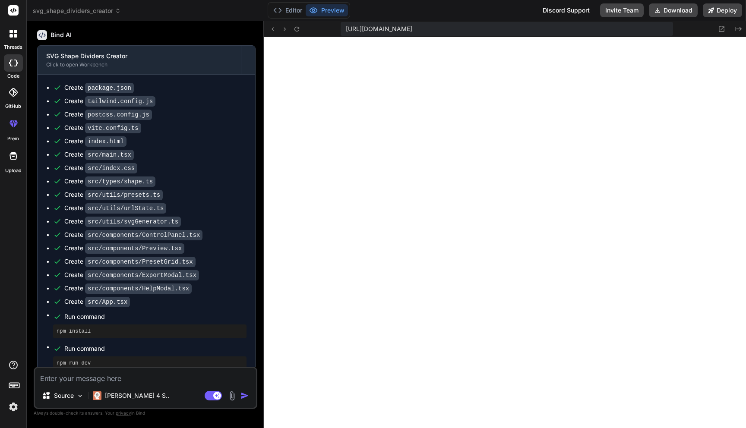
click at [113, 382] on textarea at bounding box center [145, 376] width 221 height 16
click at [171, 378] on textarea at bounding box center [145, 376] width 221 height 16
click at [231, 394] on img at bounding box center [232, 396] width 10 height 10
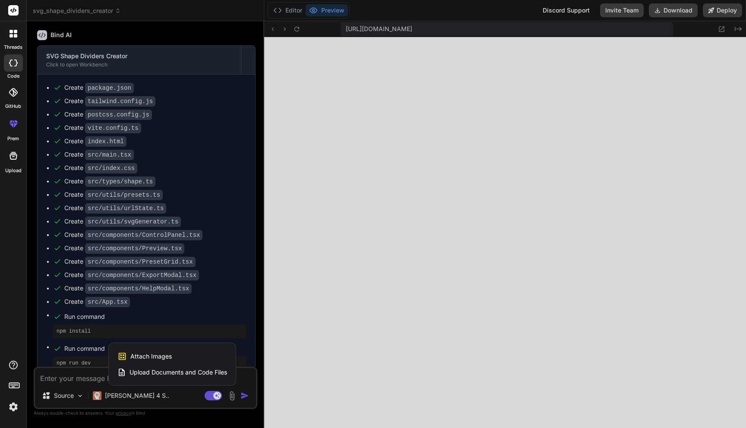
click at [183, 355] on div "Attach Images Image attachments are only supported in Claude and Gemini models." at bounding box center [172, 356] width 110 height 16
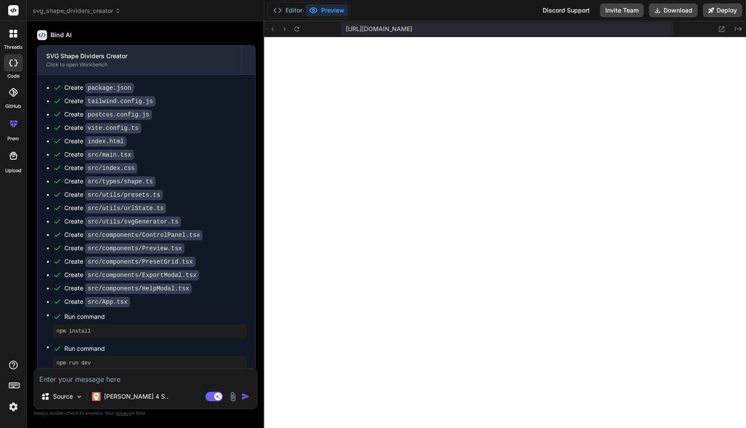
scroll to position [987, 0]
click at [122, 382] on textarea at bounding box center [145, 377] width 223 height 16
type textarea "x"
type textarea "C"
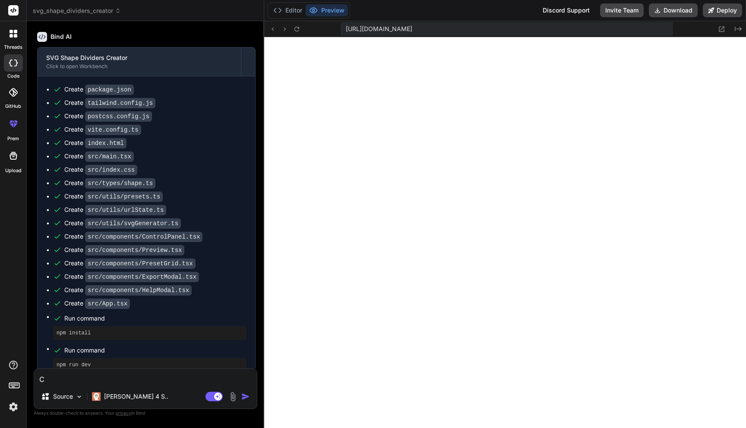
type textarea "x"
type textarea "Co"
type textarea "x"
type textarea "Cop"
type textarea "x"
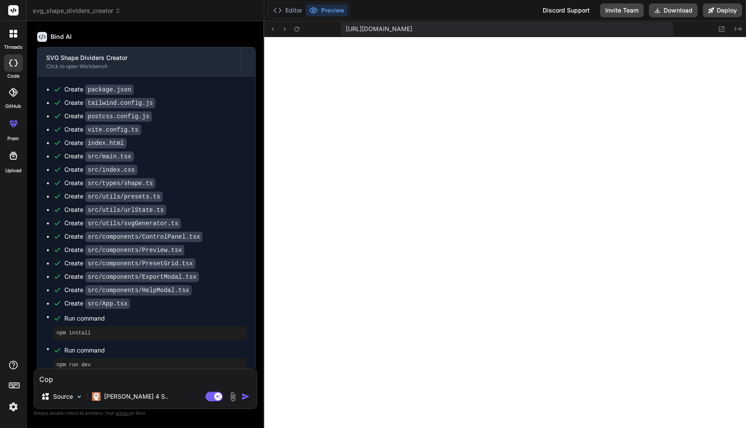
type textarea "Copy"
type textarea "x"
type textarea ""Copy"
type textarea "x"
type textarea "D"Copy"
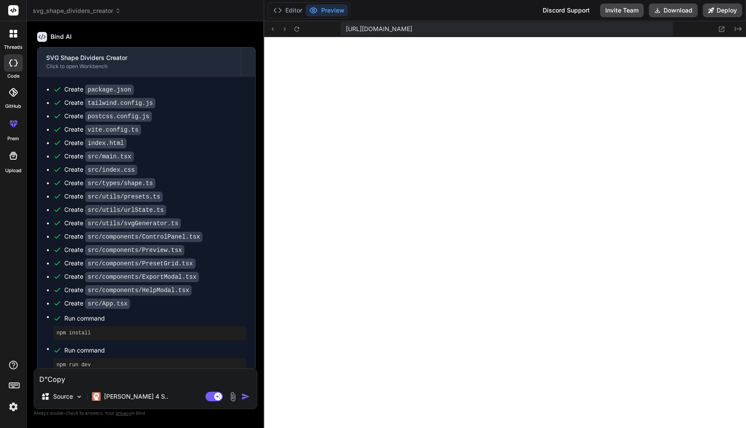
type textarea "x"
type textarea "Di"Copy"
type textarea "x"
type textarea "Die"Copy"
type textarea "x"
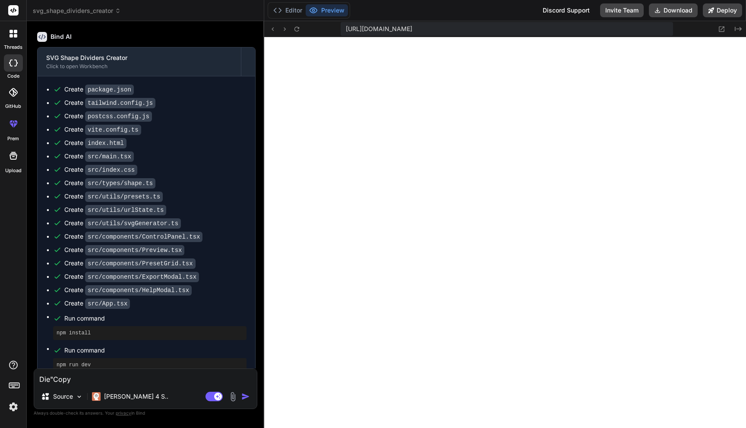
type textarea "Die "Copy"
type textarea "x"
type textarea "Die "Copy"
type textarea "x"
type textarea "Die "Copy C"
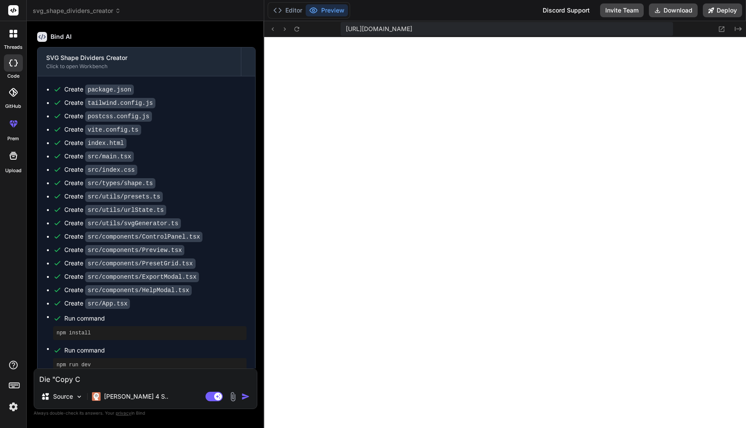
type textarea "x"
type textarea "Die "Copy Co"
type textarea "x"
type textarea "Die "Copy Cod"
type textarea "x"
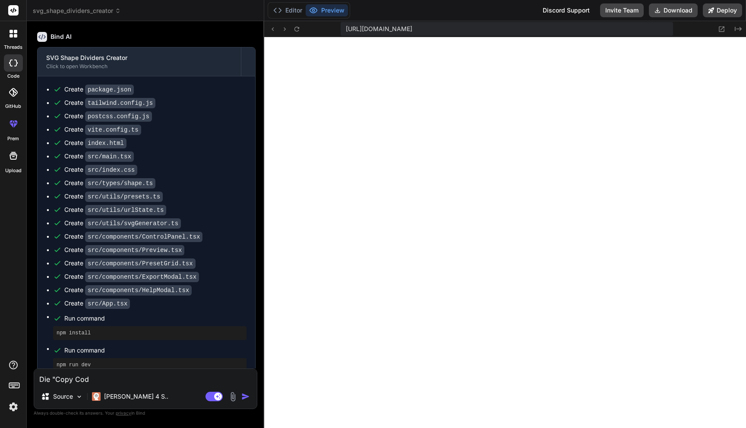
type textarea "Die "Copy Code"
type textarea "x"
type textarea "Die "Copy Code""
type textarea "x"
type textarea "Die "Copy Code""
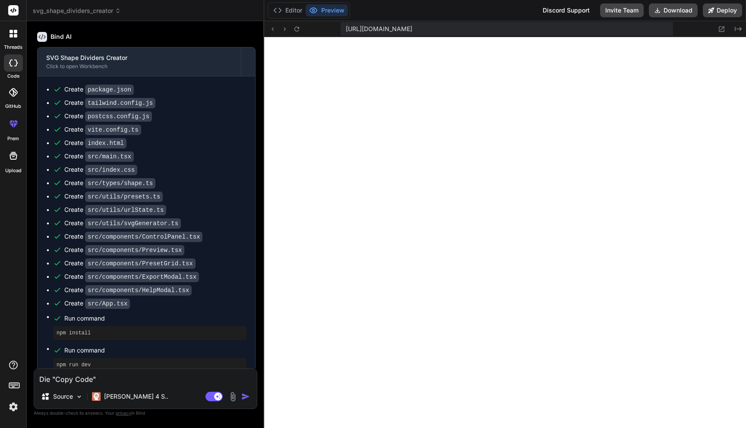
type textarea "x"
type textarea "Die "Copy Code" f"
type textarea "x"
type textarea "Die "Copy Code" fu"
type textarea "x"
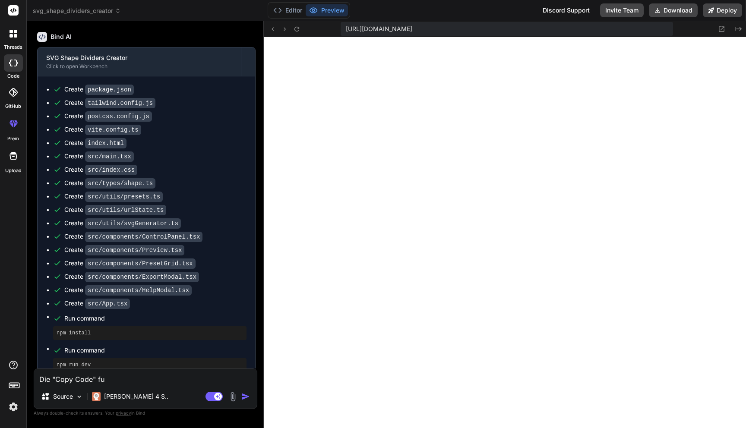
type textarea "Die "Copy Code" fun"
type textarea "x"
type textarea "Die "Copy Code" func"
type textarea "x"
type textarea "Die "Copy Code" funct"
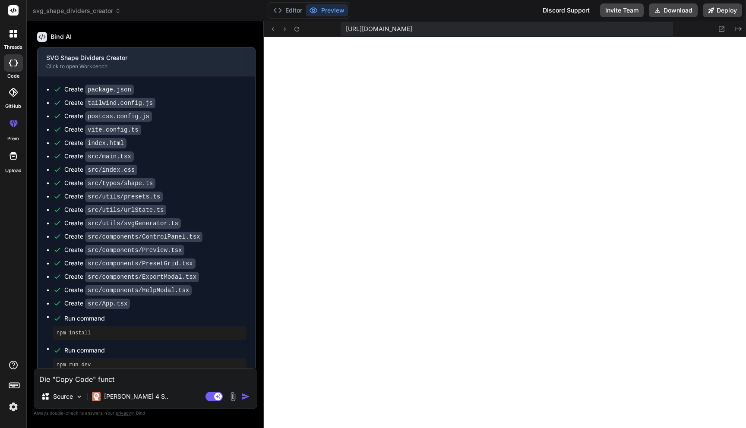
type textarea "x"
type textarea "Die "Copy Code" functi"
type textarea "x"
type textarea "Die "Copy Code" functio"
type textarea "x"
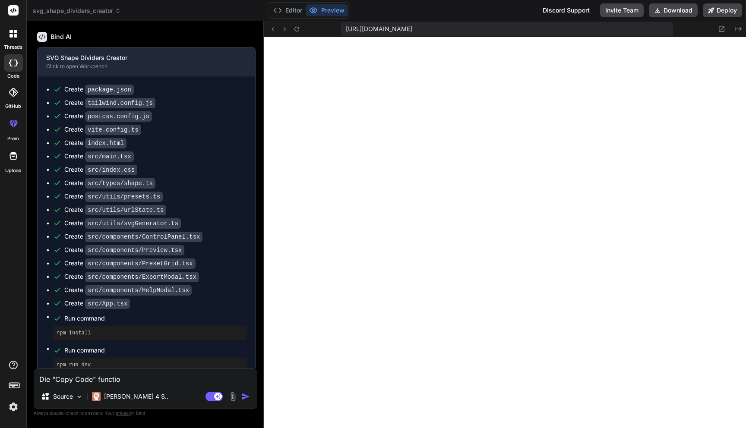
type textarea "Die "Copy Code" function"
type textarea "x"
type textarea "Die "Copy Code" function"
type textarea "x"
type textarea "Die "Copy Code" function d"
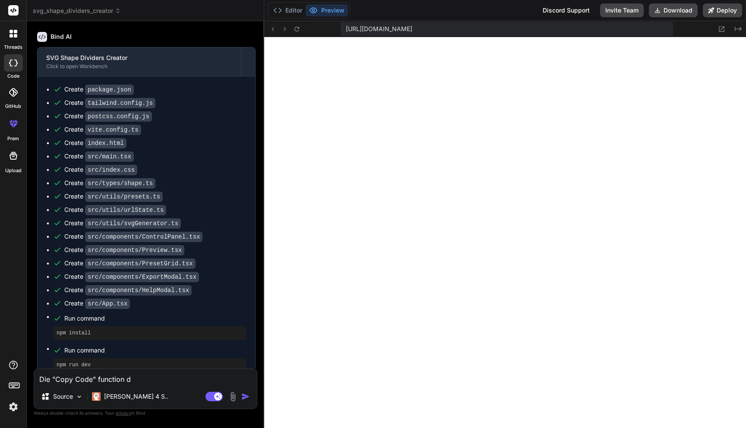
type textarea "x"
type textarea "Die "Copy Code" function da"
type textarea "x"
type textarea "Die "Copy Code" function dar"
type textarea "x"
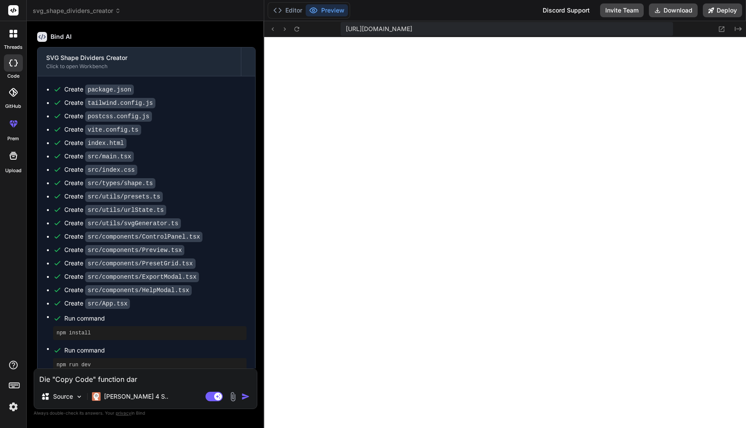
type textarea "Die "Copy Code" function darf"
type textarea "x"
type textarea "Die "Copy Code" function darf"
type textarea "x"
type textarea "Die "Copy Code" function darf v"
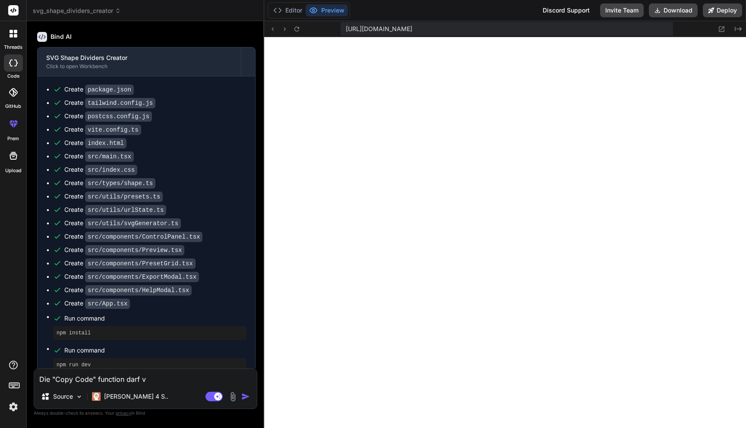
type textarea "x"
type textarea "Die "Copy Code" function darf ve"
type textarea "x"
type textarea "Die "Copy Code" function darf ver"
type textarea "x"
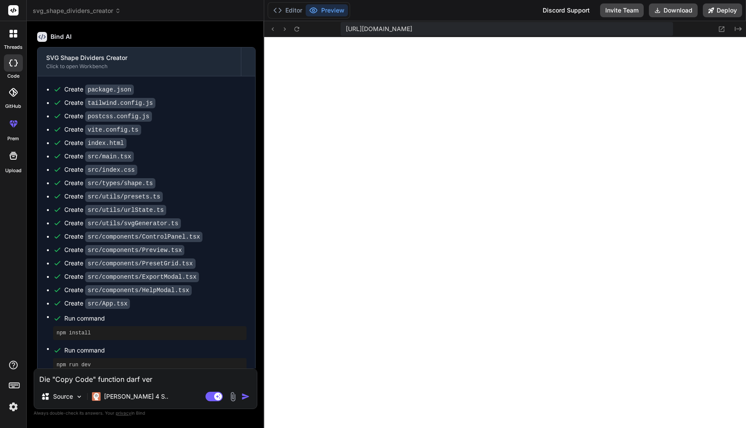
type textarea "Die "Copy Code" function darf vere"
type textarea "x"
type textarea "Die "Copy Code" function darf verei"
type textarea "x"
type textarea "Die "Copy Code" function darf verein"
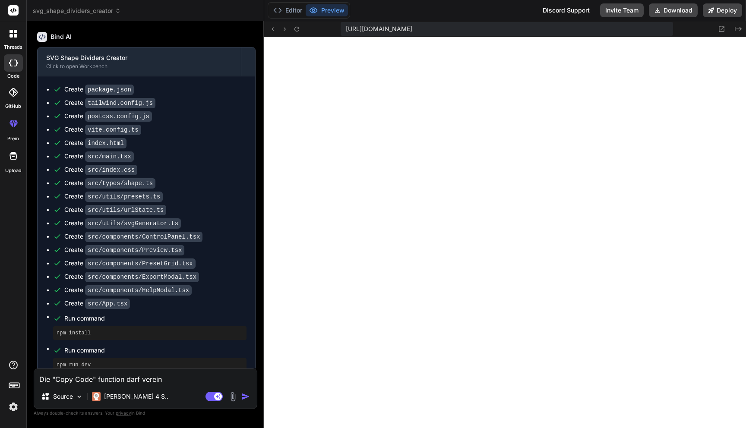
type textarea "x"
type textarea "Die "Copy Code" function darf vereinf"
type textarea "x"
type textarea "Die "Copy Code" function darf vereinfa"
type textarea "x"
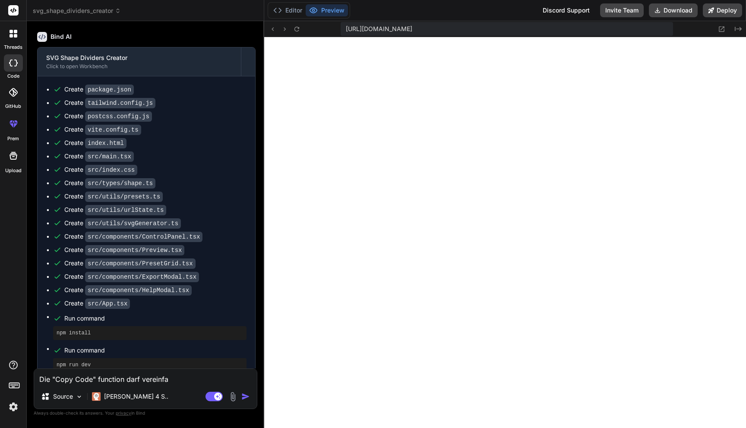
type textarea "Die "Copy Code" function darf vereinfac"
type textarea "x"
type textarea "Die "Copy Code" function darf vereinfach"
type textarea "x"
type textarea "Die "Copy Code" function darf vereinfacht"
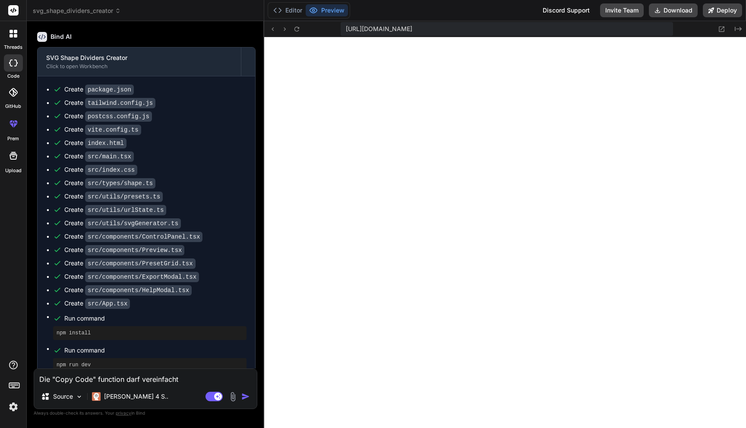
type textarea "x"
type textarea "Die "Copy Code" function darf vereinfacht"
type textarea "x"
type textarea "Die "Copy Code" function darf vereinfacht w"
type textarea "x"
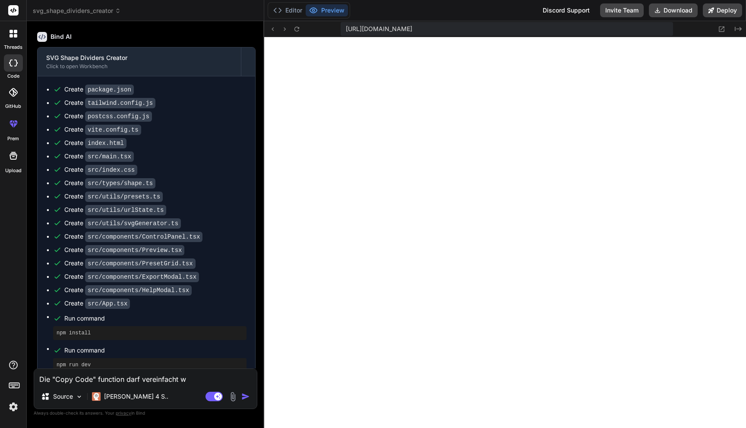
type textarea "Die "Copy Code" function darf vereinfacht we"
type textarea "x"
type textarea "Die "Copy Code" function darf vereinfacht wer"
type textarea "x"
type textarea "Die "Copy Code" function darf vereinfacht werd"
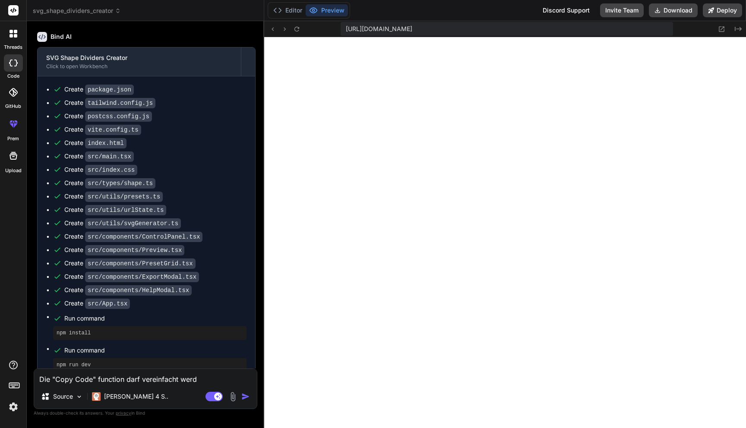
type textarea "x"
type textarea "Die "Copy Code" function darf vereinfacht werde"
type textarea "x"
type textarea "Die "Copy Code" function darf vereinfacht werden"
type textarea "x"
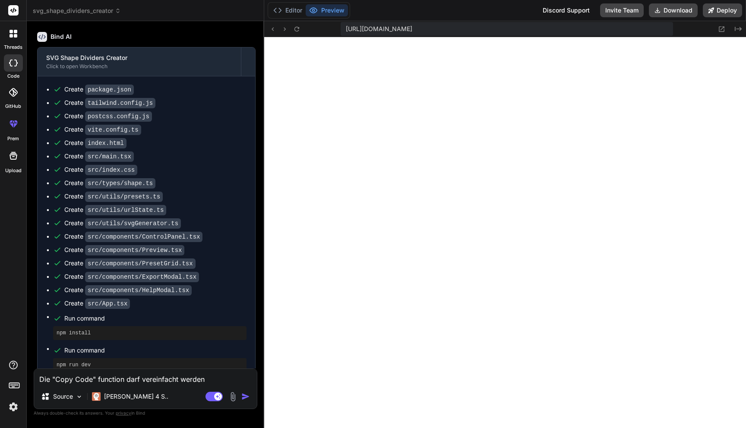
type textarea "Die "Copy Code" function darf vereinfacht werden."
type textarea "x"
type textarea "Die "Copy Code" function darf vereinfacht werden."
type textarea "x"
type textarea "Die "Copy Code" function darf vereinfacht werden. W"
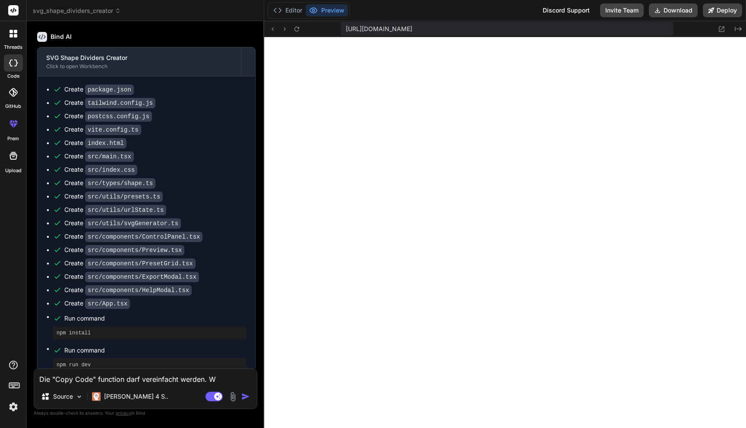
type textarea "x"
type textarea "Die "Copy Code" function darf vereinfacht werden. Wi"
type textarea "x"
type textarea "Die "Copy Code" function darf vereinfacht werden. Wir"
type textarea "x"
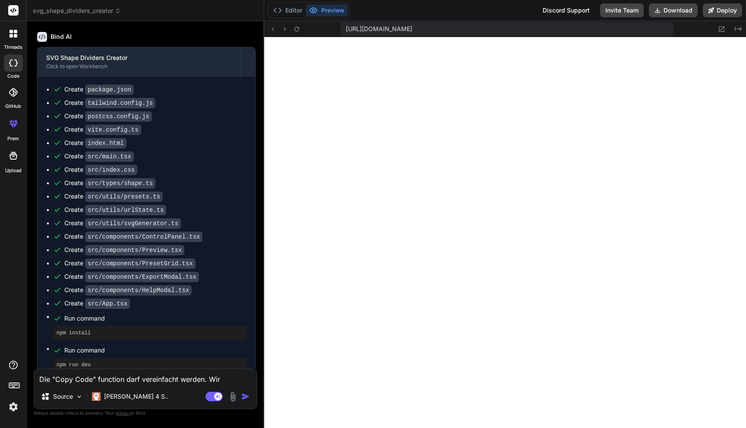
type textarea "Die "Copy Code" function darf vereinfacht werden. Wir"
type textarea "x"
type textarea "Die "Copy Code" function darf vereinfacht werden. Wir n"
type textarea "x"
type textarea "Die "Copy Code" function darf vereinfacht werden. Wir nu"
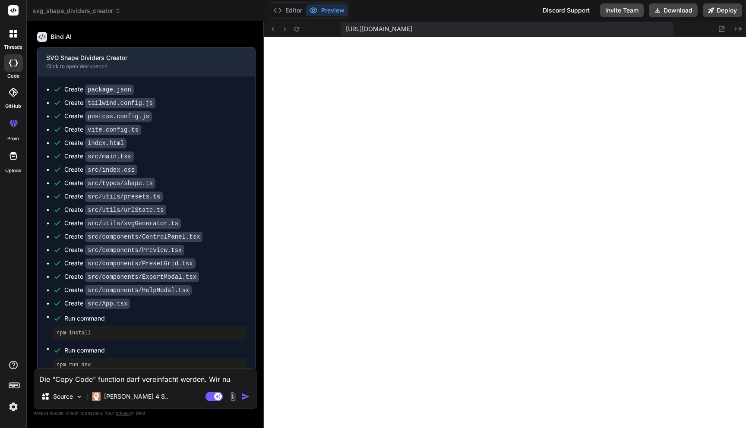
type textarea "x"
type textarea "Die "Copy Code" function darf vereinfacht werden. Wir nut"
type textarea "x"
type textarea "Die "Copy Code" function darf vereinfacht werden. Wir nutz"
type textarea "x"
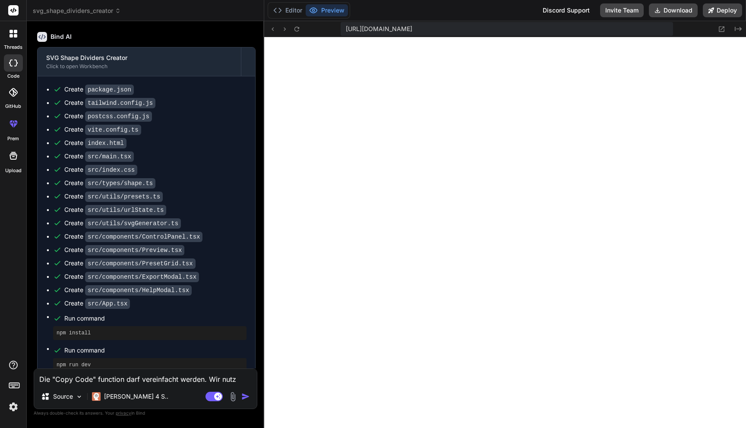
type textarea "Die "Copy Code" function darf vereinfacht werden. Wir nutze"
type textarea "x"
type textarea "Die "Copy Code" function darf vereinfacht werden. Wir nutzen"
type textarea "x"
type textarea "Die "Copy Code" function darf vereinfacht werden. Wir nutzen"
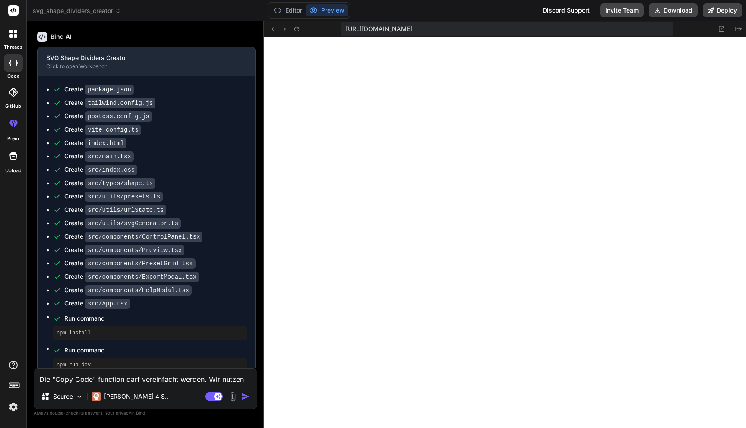
type textarea "x"
type textarea "Die "Copy Code" function darf vereinfacht werden. Wir nutzen G"
type textarea "x"
type textarea "Die "Copy Code" function darf vereinfacht werden. Wir nutzen GH"
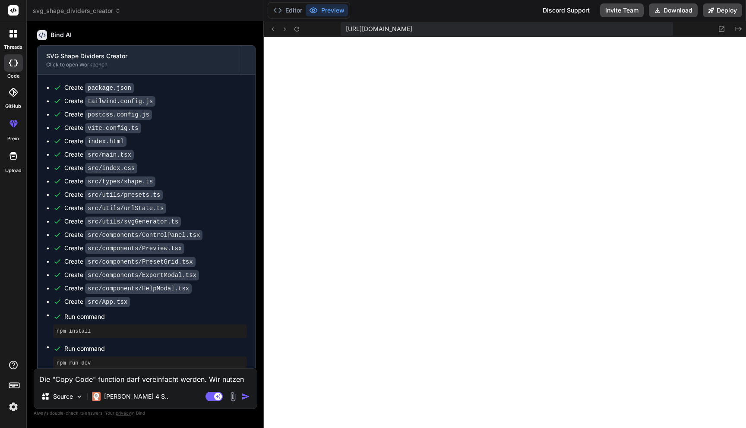
type textarea "x"
type textarea "Die "Copy Code" function darf vereinfacht werden. Wir nutzen GHL"
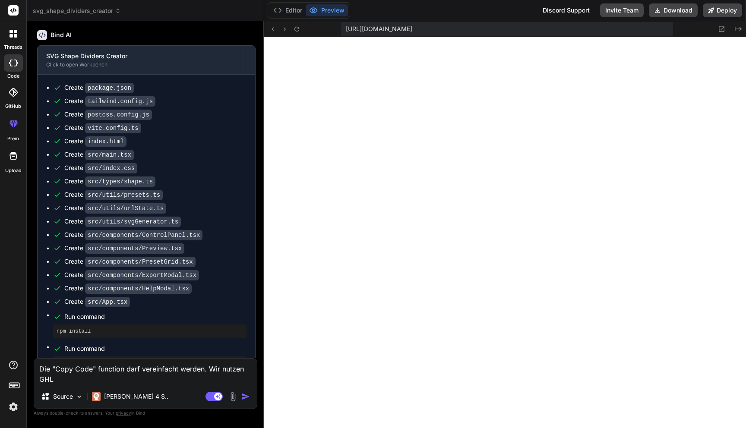
type textarea "x"
type textarea "Die "Copy Code" function darf vereinfacht werden. Wir nutzen GHL"
type textarea "x"
type textarea "Die "Copy Code" function darf vereinfacht werden. Wir nutzen GHL u"
type textarea "x"
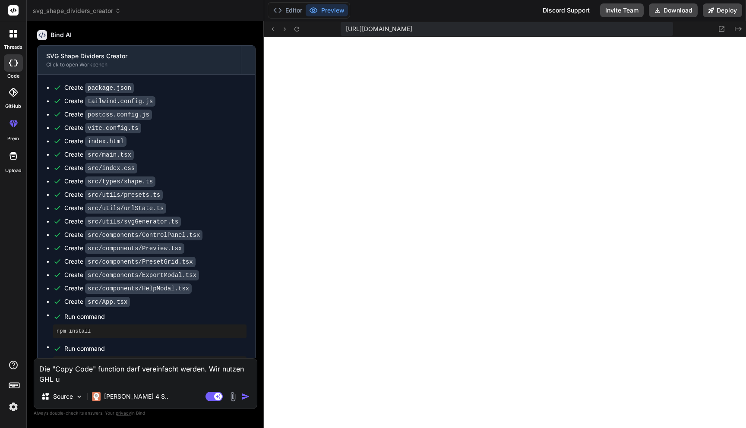
type textarea "Die "Copy Code" function darf vereinfacht werden. Wir nutzen GHL un"
type textarea "x"
type textarea "Die "Copy Code" function darf vereinfacht werden. Wir nutzen GHL und"
type textarea "x"
type textarea "Die "Copy Code" function darf vereinfacht werden. Wir nutzen GHL und"
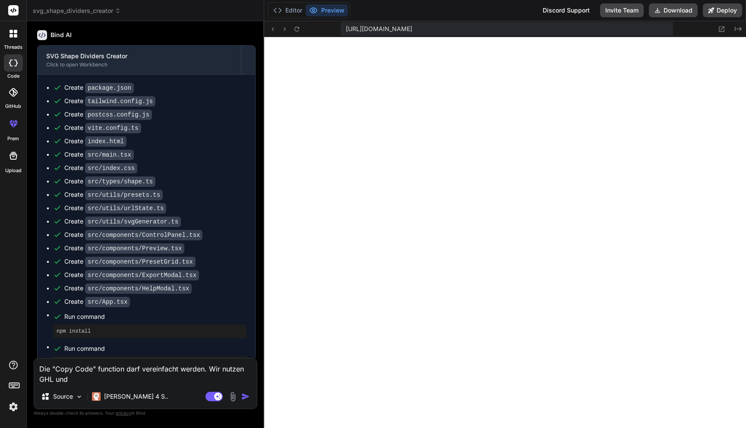
type textarea "x"
type textarea "Die "Copy Code" function darf vereinfacht werden. Wir nutzen GHL und i"
type textarea "x"
type textarea "Die "Copy Code" function darf vereinfacht werden. Wir nutzen GHL und ic"
type textarea "x"
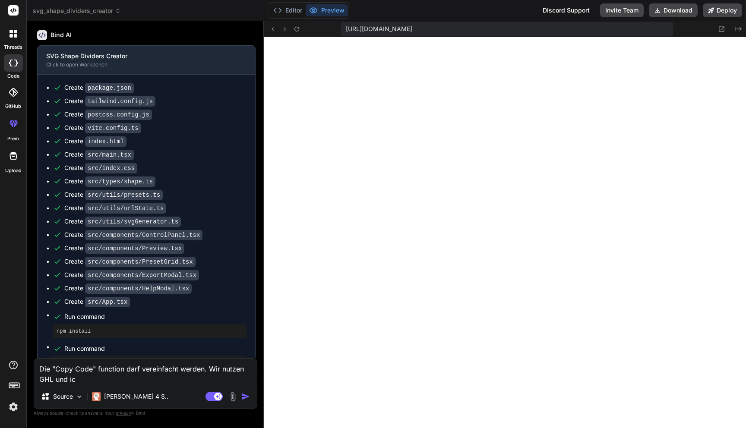
type textarea "Die "Copy Code" function darf vereinfacht werden. Wir nutzen GHL und ich"
type textarea "x"
type textarea "Die "Copy Code" function darf vereinfacht werden. Wir nutzen GHL und ich"
type textarea "x"
type textarea "Die "Copy Code" function darf vereinfacht werden. Wir nutzen GHL und ich b"
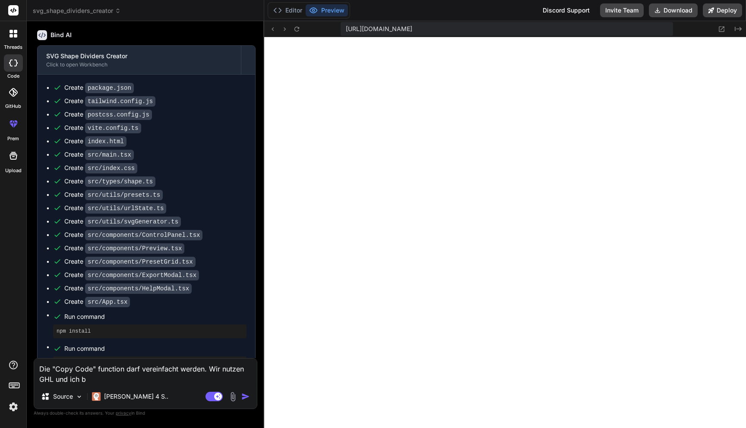
type textarea "x"
type textarea "Die "Copy Code" function darf vereinfacht werden. Wir nutzen GHL und ich be"
type textarea "x"
type textarea "Die "Copy Code" function darf vereinfacht werden. Wir nutzen GHL und ich ben"
type textarea "x"
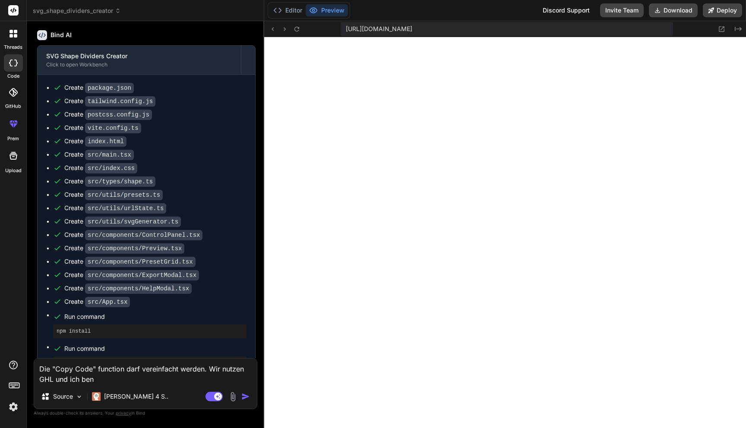
type textarea "Die "Copy Code" function darf vereinfacht werden. Wir nutzen GHL und ich benö"
type textarea "x"
type textarea "Die "Copy Code" function darf vereinfacht werden. Wir nutzen GHL und ich benöt"
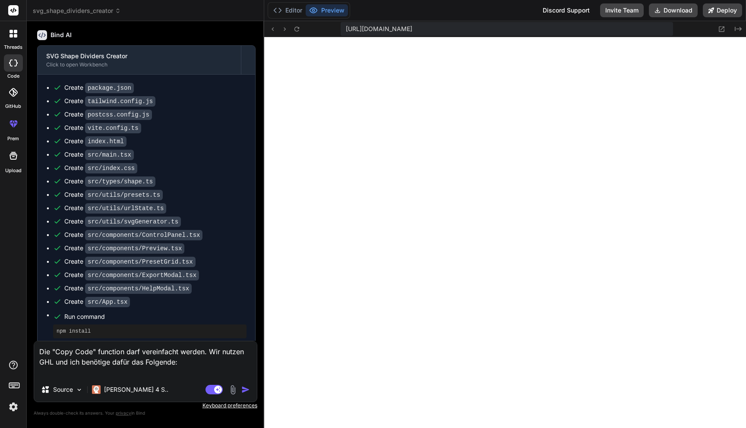
click at [84, 371] on textarea "Die "Copy Code" function darf vereinfacht werden. Wir nutzen GHL und ich benöti…" at bounding box center [145, 359] width 223 height 36
click at [125, 372] on textarea "Die "Copy Code" function darf vereinfacht werden. Wir nutzen GHL und ich benöti…" at bounding box center [145, 359] width 223 height 36
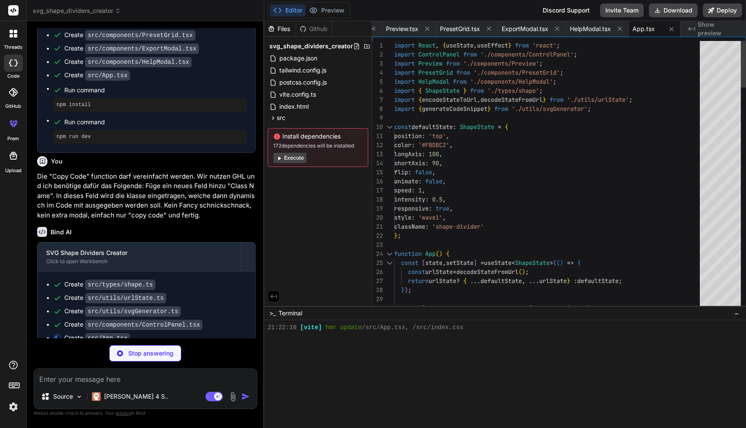
scroll to position [1185, 0]
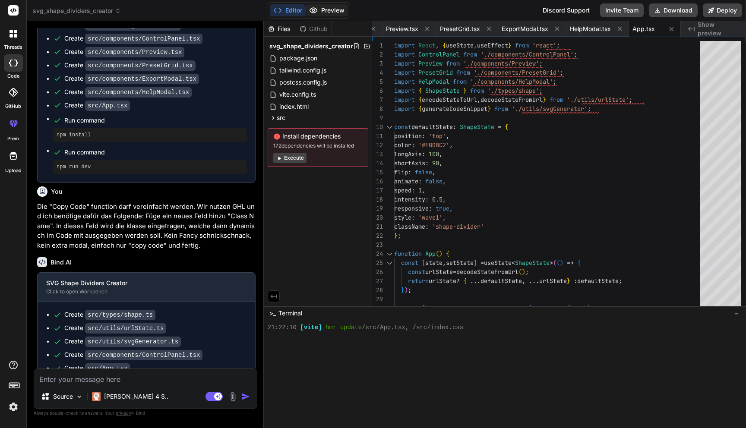
click at [328, 12] on button "Preview" at bounding box center [327, 10] width 42 height 12
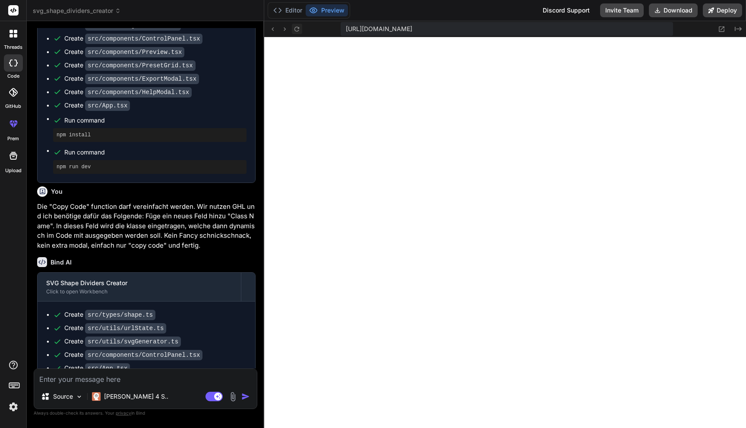
click at [300, 26] on icon at bounding box center [296, 28] width 7 height 7
click at [297, 30] on icon at bounding box center [296, 28] width 7 height 7
click at [129, 377] on textarea at bounding box center [145, 377] width 223 height 16
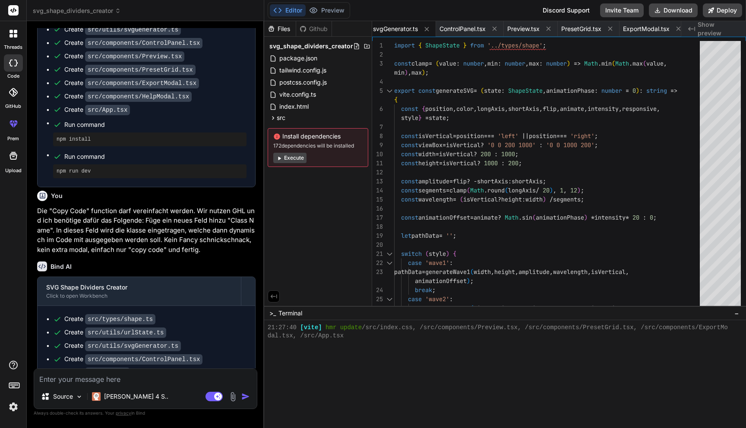
scroll to position [1302, 0]
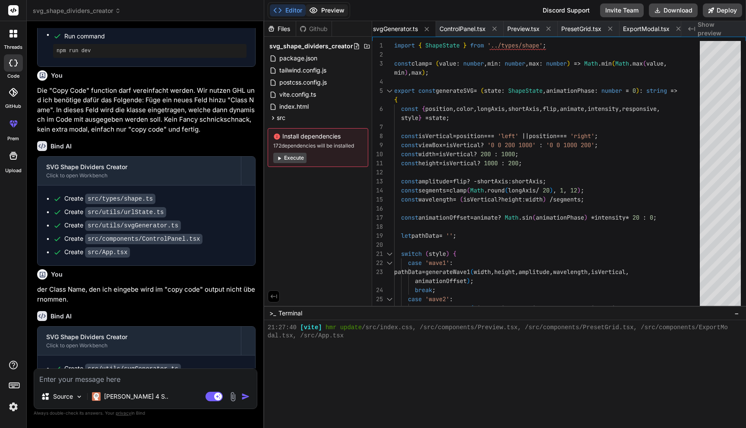
click at [336, 12] on button "Preview" at bounding box center [327, 10] width 42 height 12
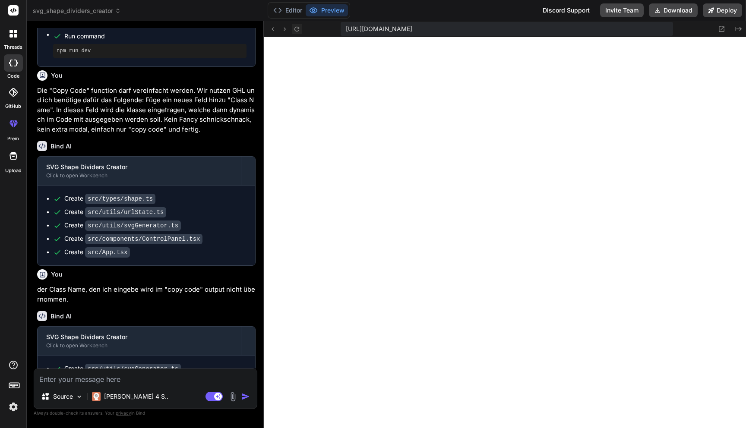
click at [298, 31] on icon at bounding box center [296, 28] width 7 height 7
click at [148, 373] on textarea at bounding box center [145, 377] width 223 height 16
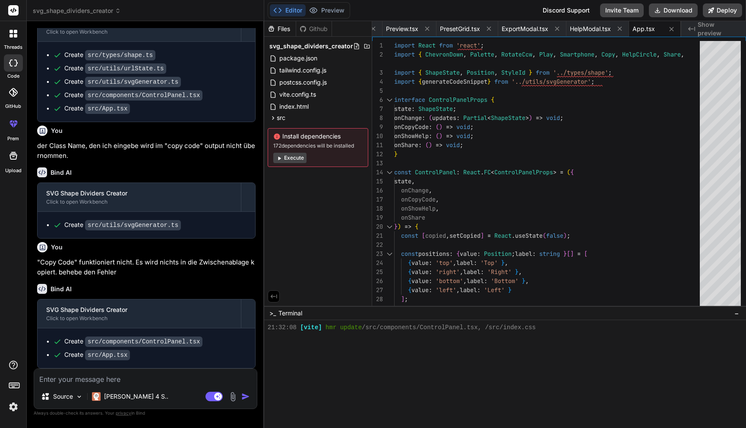
scroll to position [1431, 0]
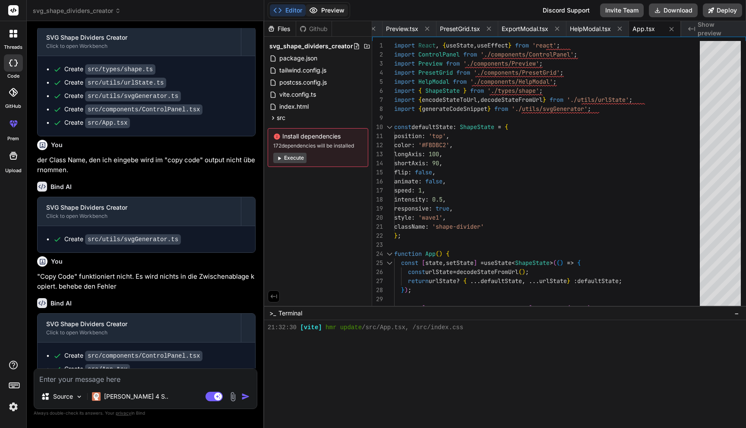
click at [331, 13] on button "Preview" at bounding box center [327, 10] width 42 height 12
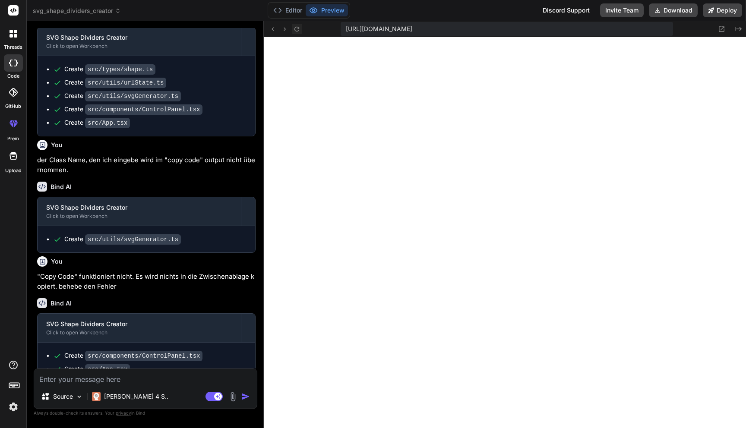
click at [296, 29] on icon at bounding box center [296, 28] width 7 height 7
click at [88, 383] on textarea at bounding box center [145, 377] width 223 height 16
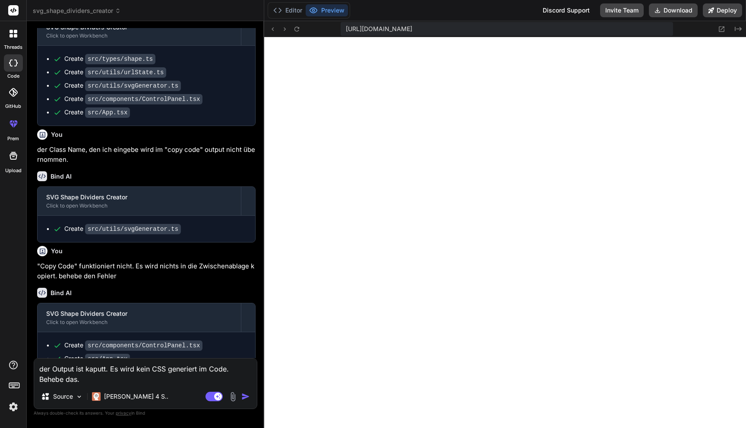
scroll to position [1461, 0]
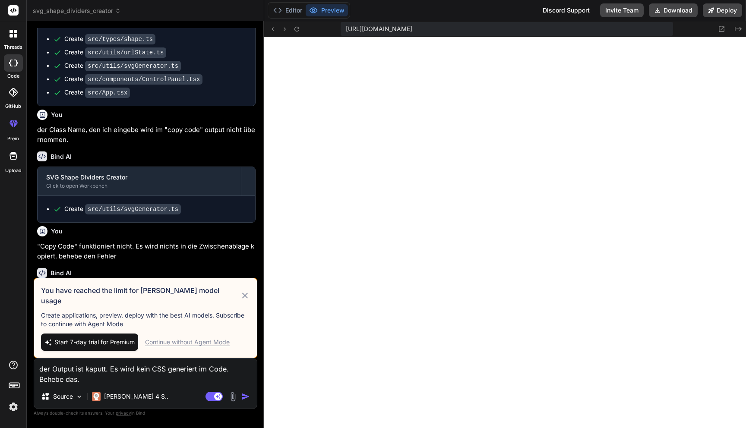
click at [248, 299] on icon at bounding box center [245, 296] width 10 height 10
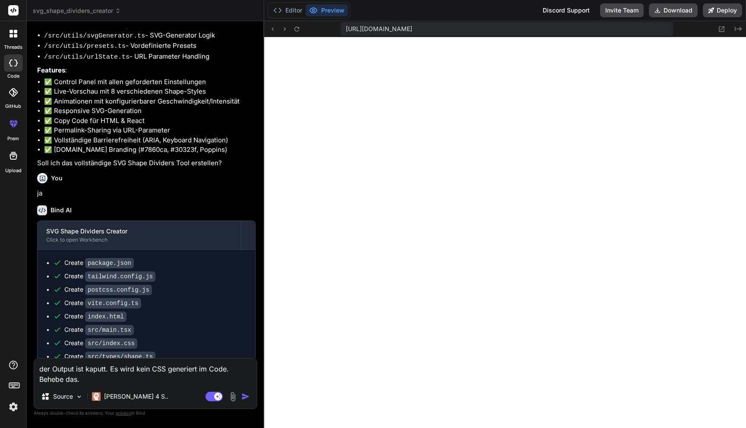
scroll to position [1441, 0]
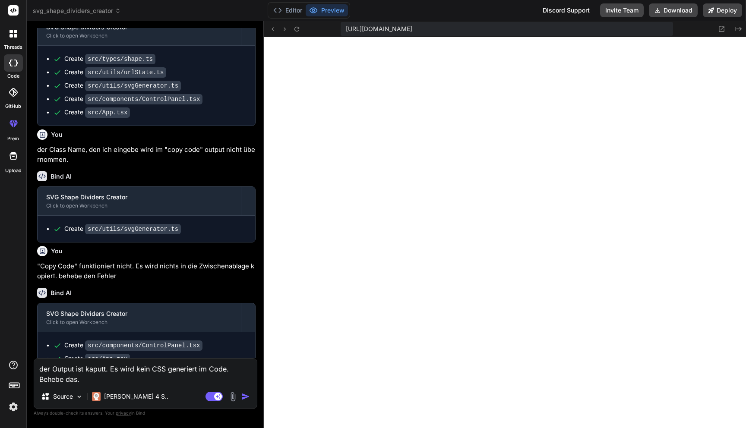
click at [120, 380] on textarea "der Output ist kaputt. Es wird kein CSS generiert im Code. Behebe das." at bounding box center [145, 372] width 223 height 26
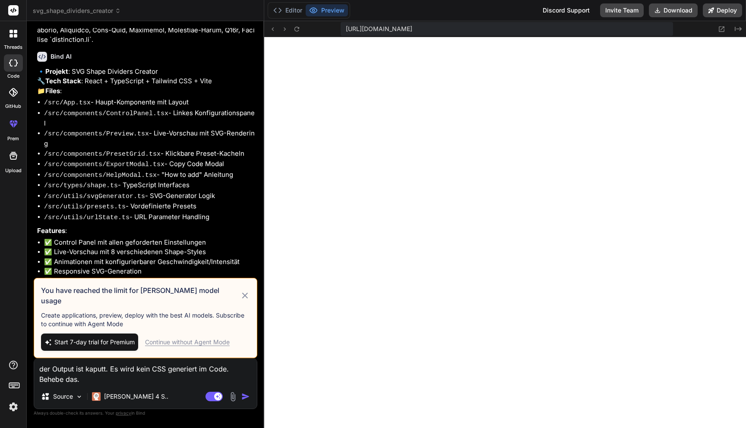
scroll to position [0, 0]
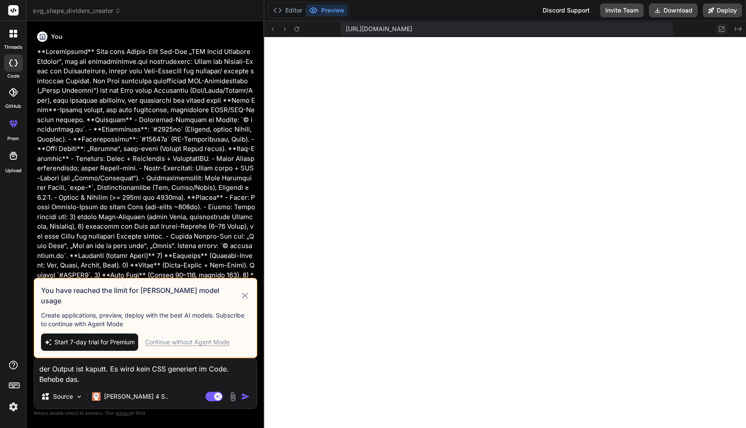
click at [722, 32] on icon at bounding box center [721, 28] width 7 height 7
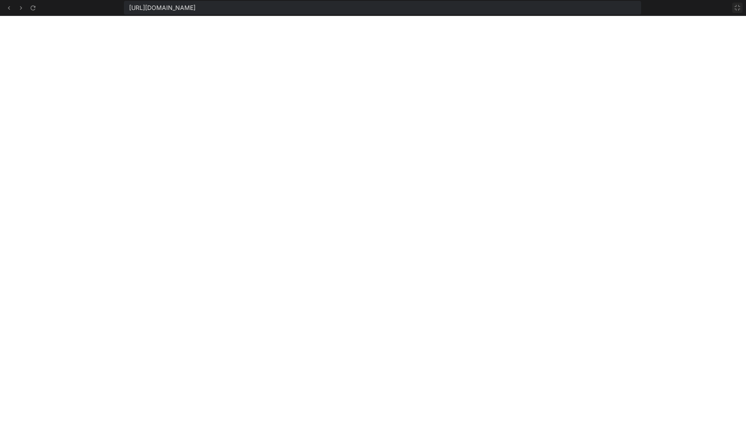
click at [738, 9] on icon at bounding box center [737, 7] width 7 height 7
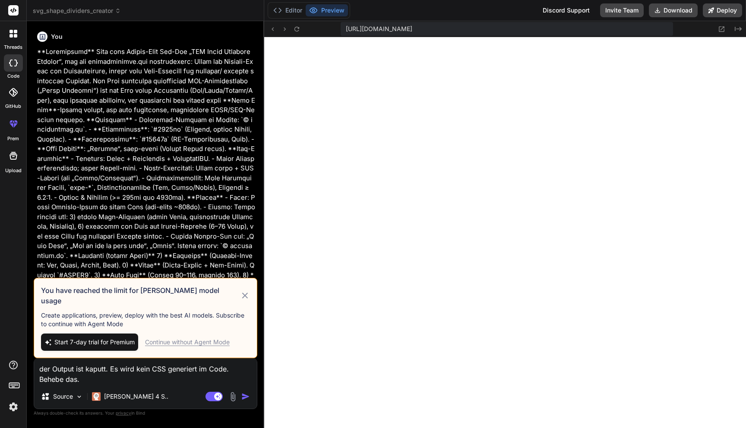
click at [246, 298] on icon at bounding box center [245, 296] width 6 height 6
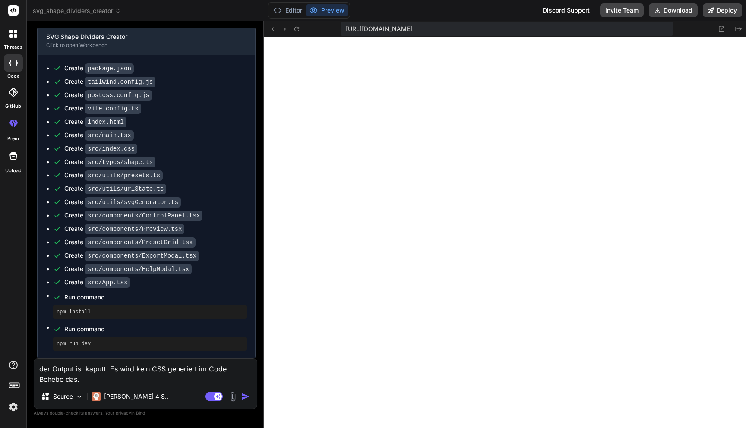
scroll to position [1441, 0]
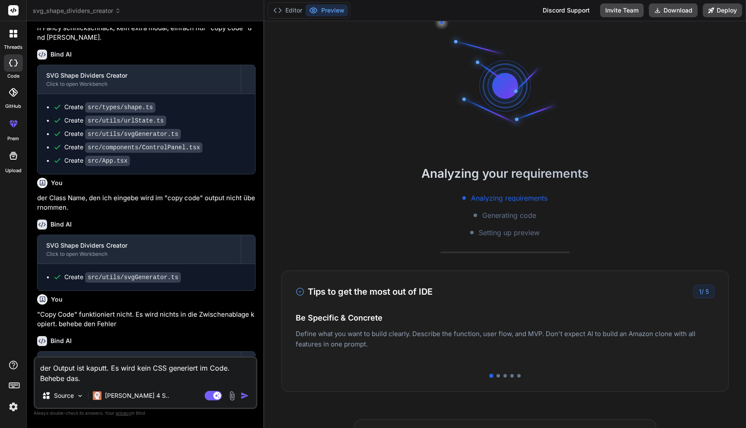
scroll to position [1118, 0]
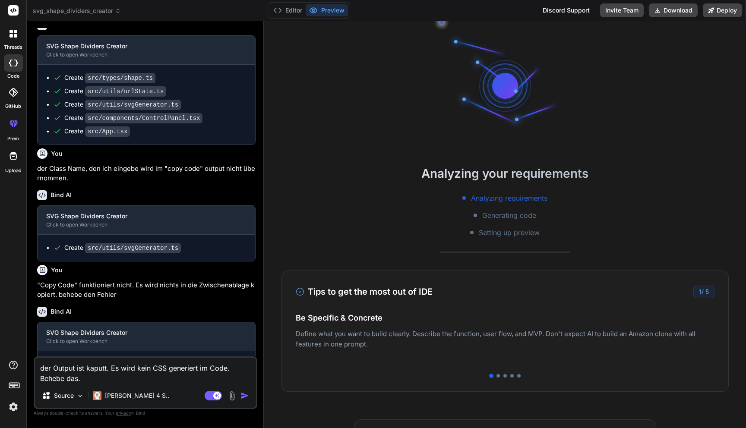
click at [366, 322] on h4 "Easy Deployment" at bounding box center [505, 327] width 419 height 12
click at [294, 9] on button "Editor" at bounding box center [288, 10] width 36 height 12
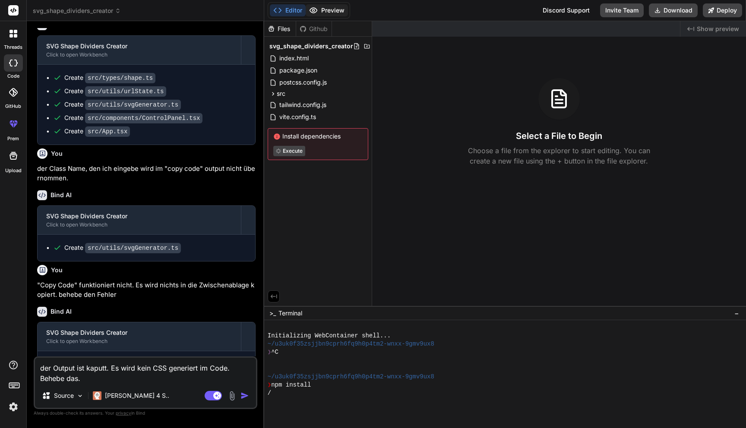
click at [324, 11] on button "Preview" at bounding box center [327, 10] width 42 height 12
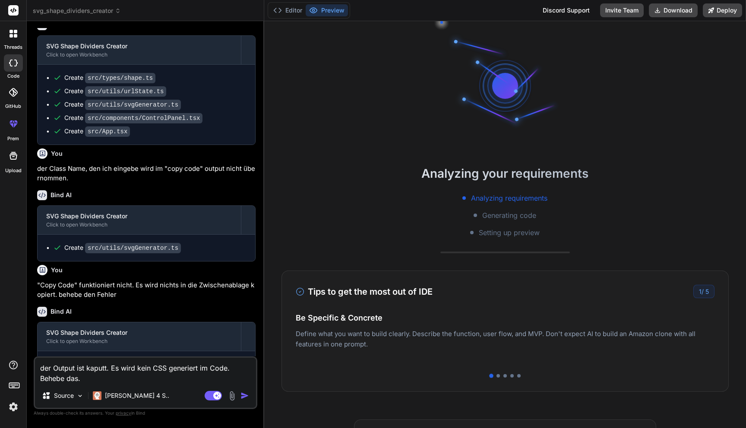
scroll to position [33, 0]
click at [426, 205] on div "Analyzing requirements Generating code Setting up preview" at bounding box center [505, 215] width 482 height 45
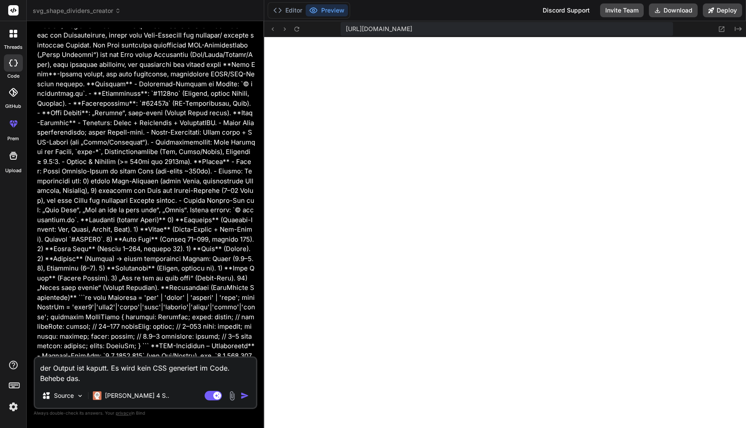
scroll to position [0, 0]
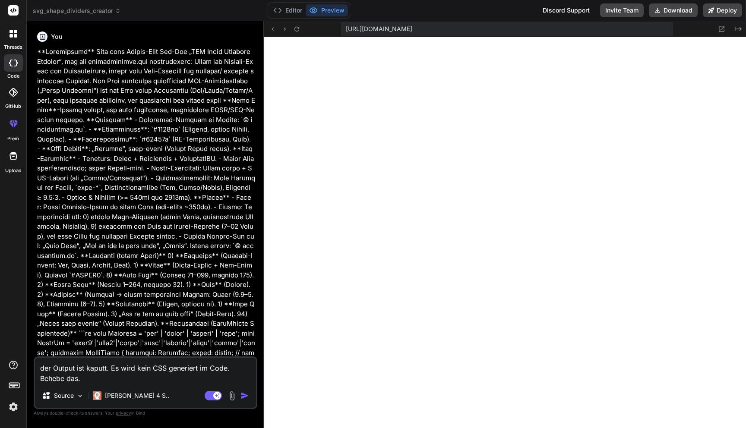
click at [13, 416] on div "threads code GitHub prem Upload" at bounding box center [13, 214] width 27 height 428
click at [13, 404] on img at bounding box center [13, 407] width 15 height 15
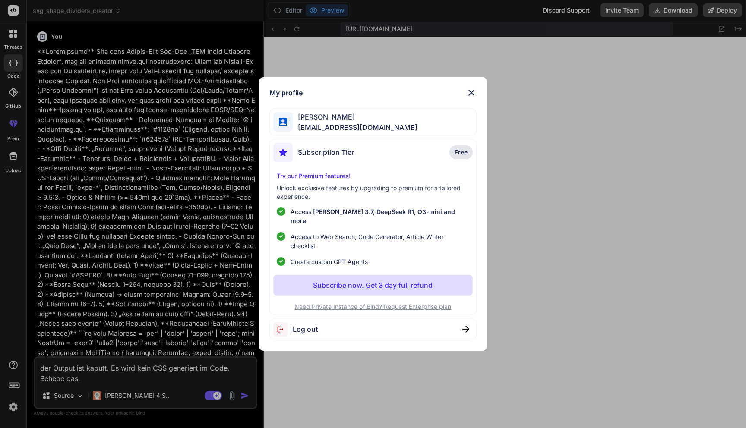
click at [344, 331] on div "Log out" at bounding box center [372, 330] width 207 height 22
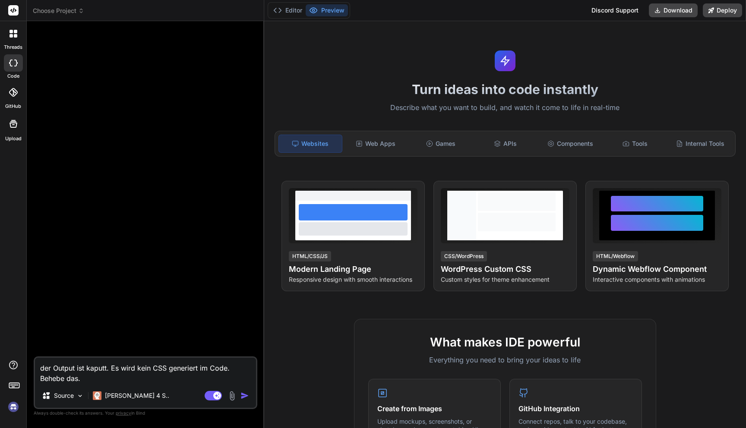
scroll to position [213, 0]
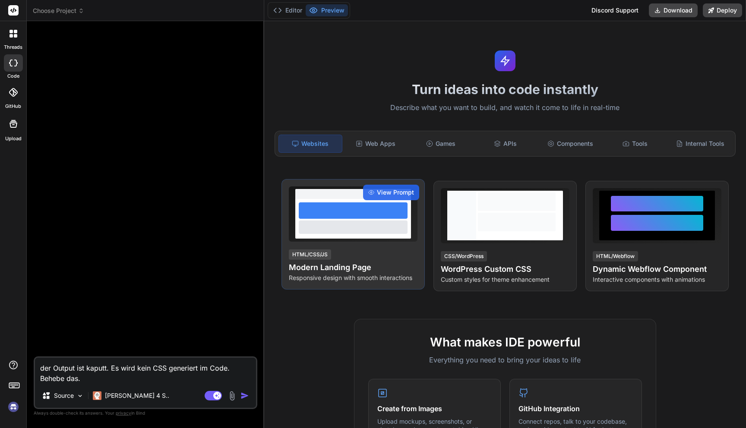
click at [388, 206] on div at bounding box center [353, 210] width 109 height 16
click at [393, 193] on span "View Prompt" at bounding box center [395, 192] width 37 height 9
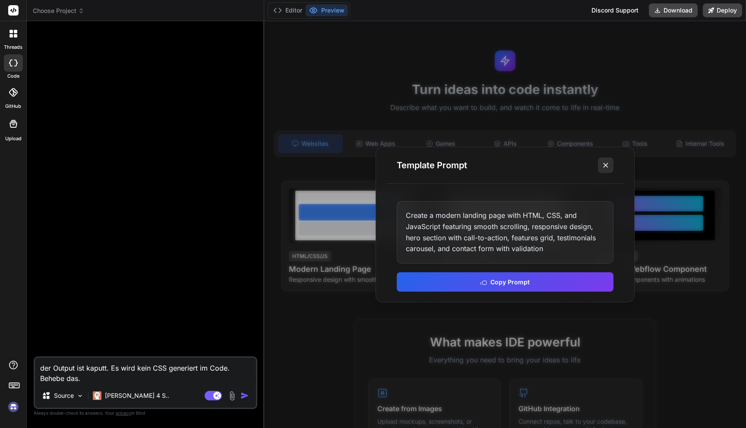
click at [604, 163] on icon at bounding box center [605, 165] width 9 height 9
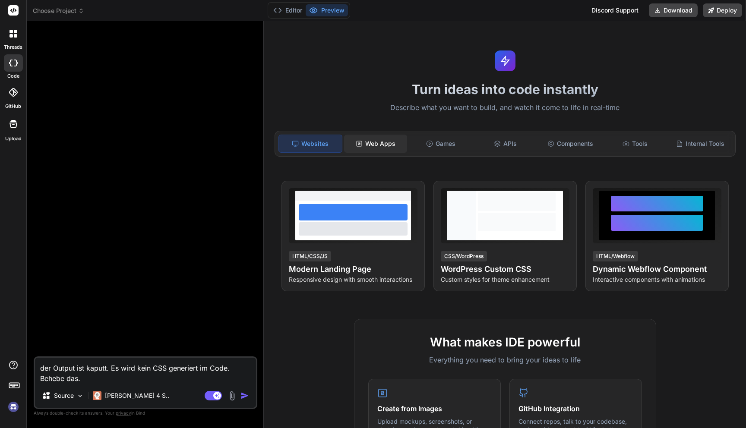
click at [379, 142] on div "Web Apps" at bounding box center [375, 144] width 63 height 18
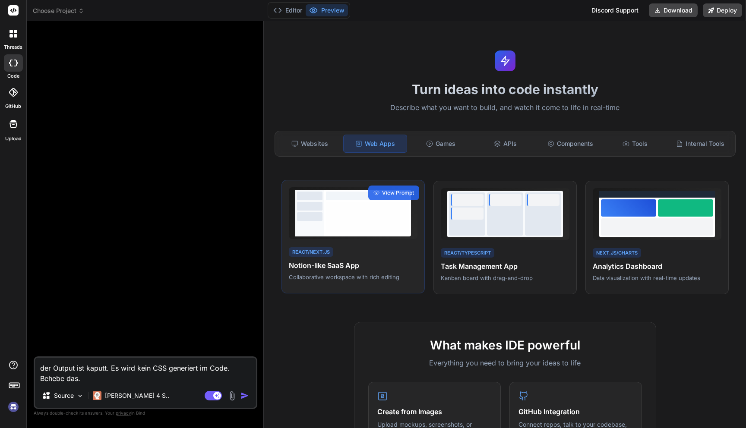
click at [349, 219] on div at bounding box center [367, 217] width 83 height 30
click at [392, 196] on span "View Prompt" at bounding box center [398, 193] width 32 height 8
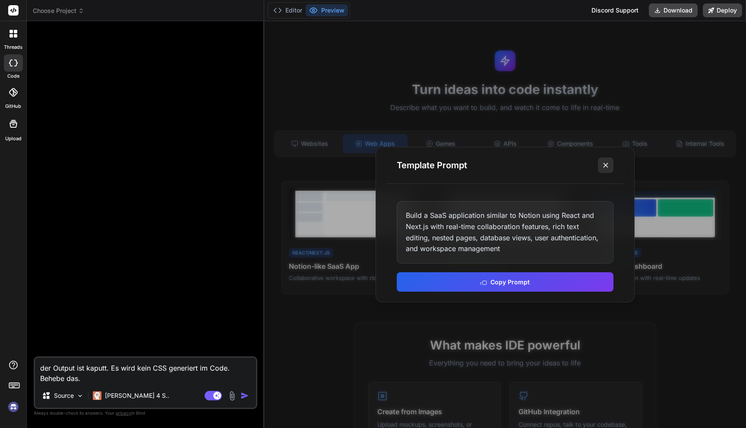
click at [605, 163] on icon at bounding box center [605, 165] width 9 height 9
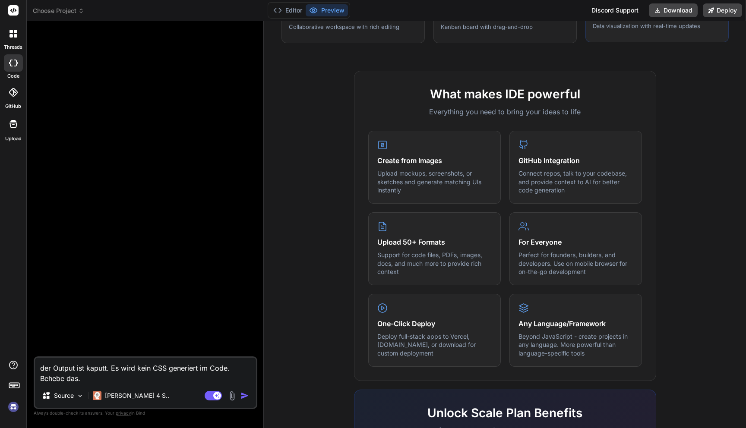
scroll to position [228, 0]
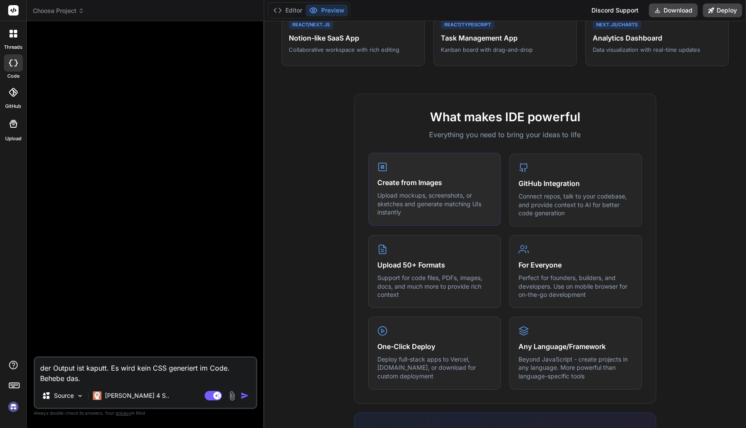
click at [440, 205] on p "Upload mockups, screenshots, or sketches and generate matching UIs instantly" at bounding box center [434, 203] width 114 height 25
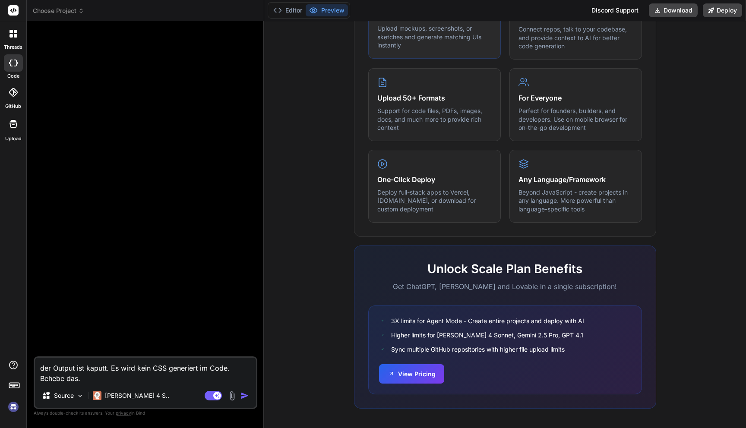
scroll to position [398, 0]
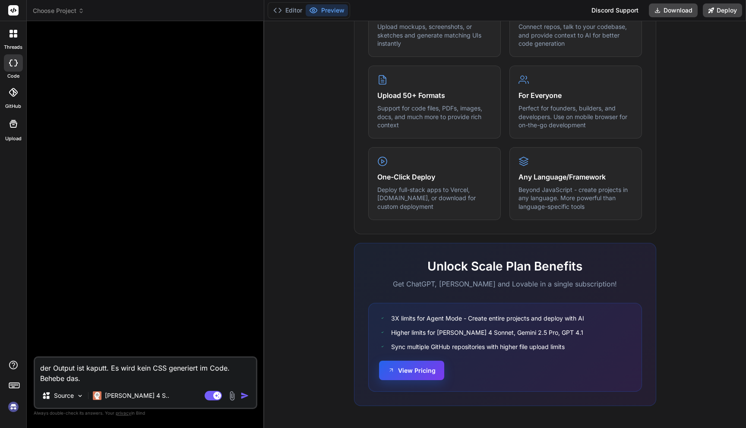
click at [418, 373] on button "View Pricing" at bounding box center [411, 370] width 65 height 19
click at [188, 373] on textarea "der Output ist kaputt. Es wird kein CSS generiert im Code. Behebe das." at bounding box center [145, 371] width 221 height 26
click at [303, 12] on button "Editor" at bounding box center [288, 10] width 36 height 12
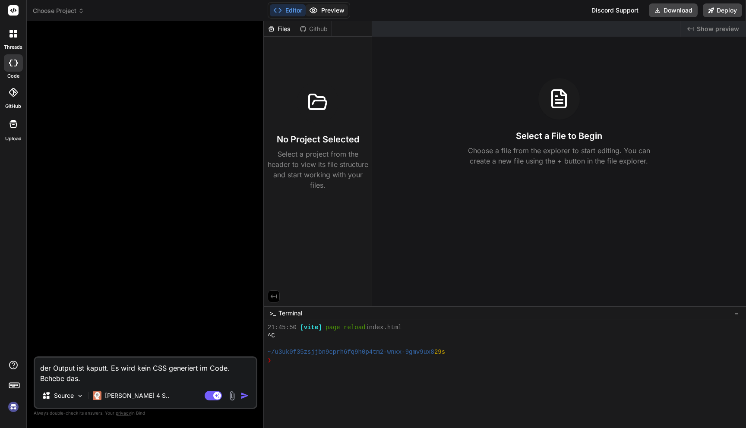
click at [322, 11] on button "Preview" at bounding box center [327, 10] width 42 height 12
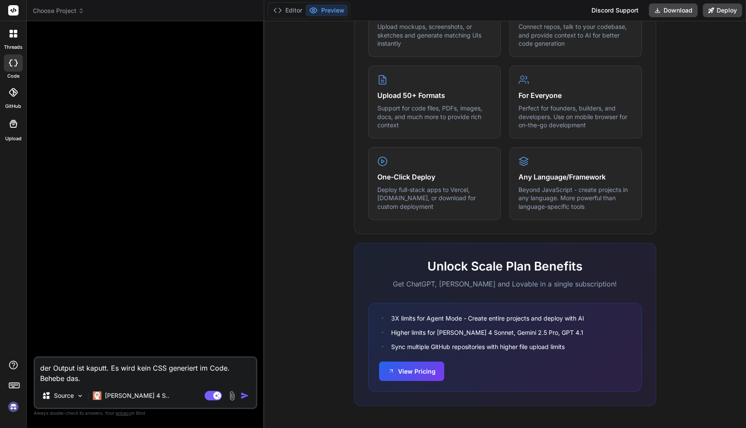
click at [17, 41] on div at bounding box center [13, 34] width 18 height 18
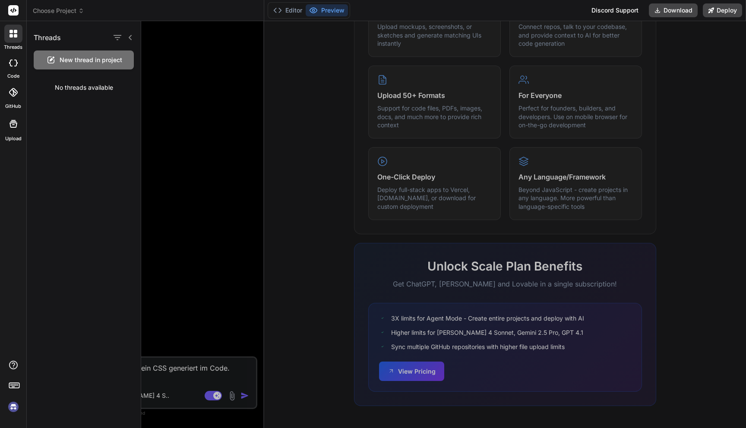
click at [11, 69] on div at bounding box center [13, 62] width 19 height 17
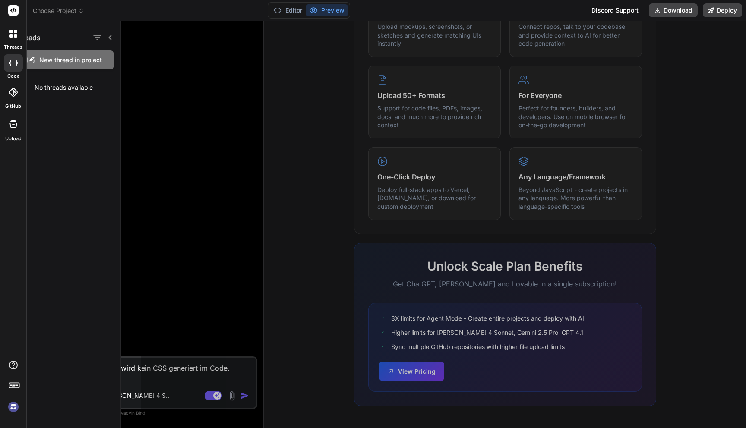
type textarea "x"
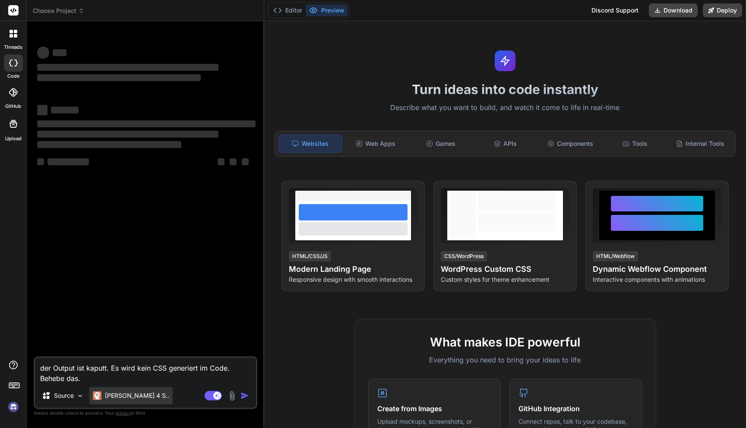
click at [119, 398] on p "[PERSON_NAME] 4 S.." at bounding box center [137, 396] width 64 height 9
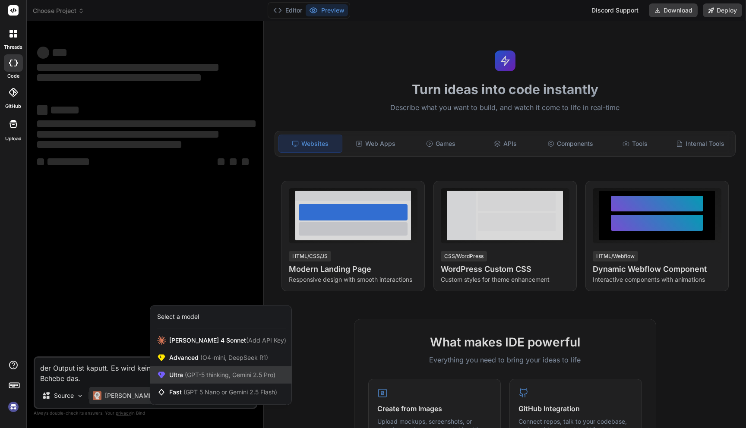
click at [192, 376] on span "(GPT-5 thinking, Gemini 2.5 Pro)" at bounding box center [229, 374] width 92 height 7
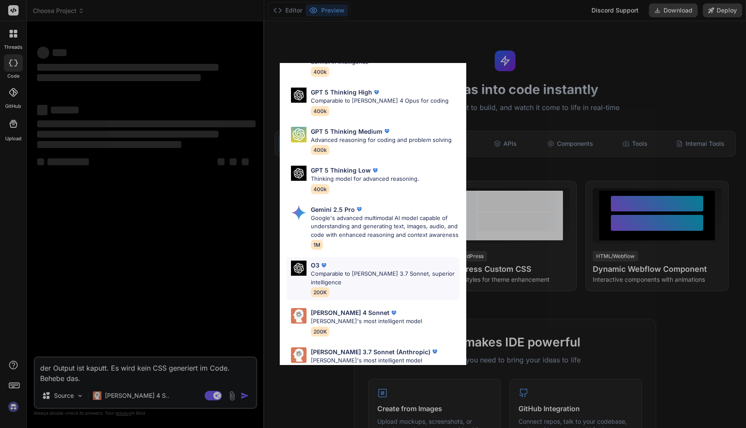
scroll to position [63, 0]
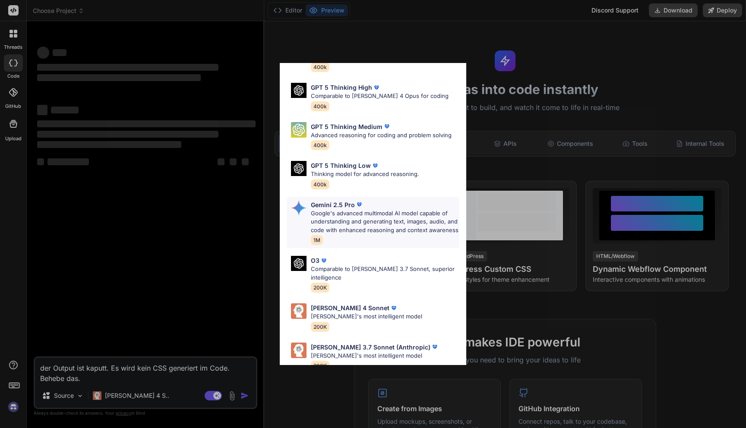
click at [317, 240] on span "1M" at bounding box center [317, 240] width 12 height 10
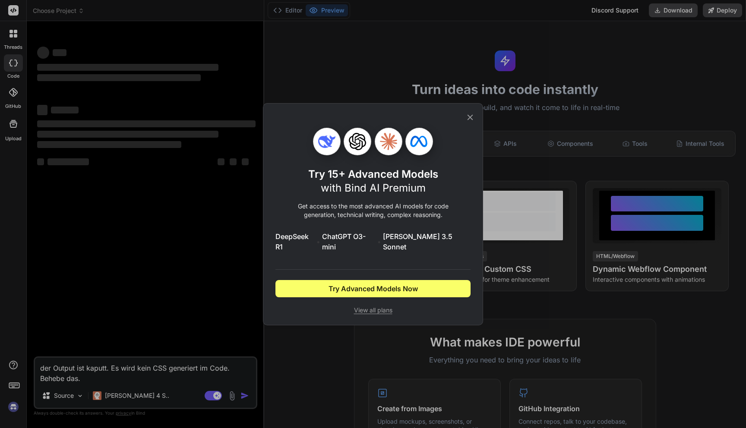
click at [468, 120] on icon at bounding box center [471, 117] width 6 height 6
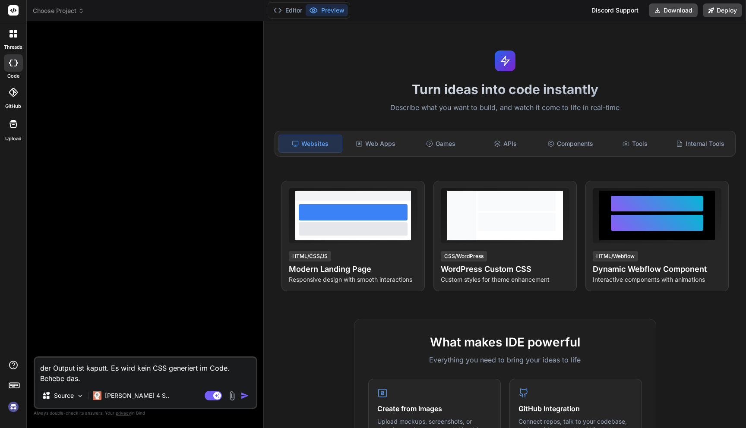
type textarea "x"
